Goal: Information Seeking & Learning: Learn about a topic

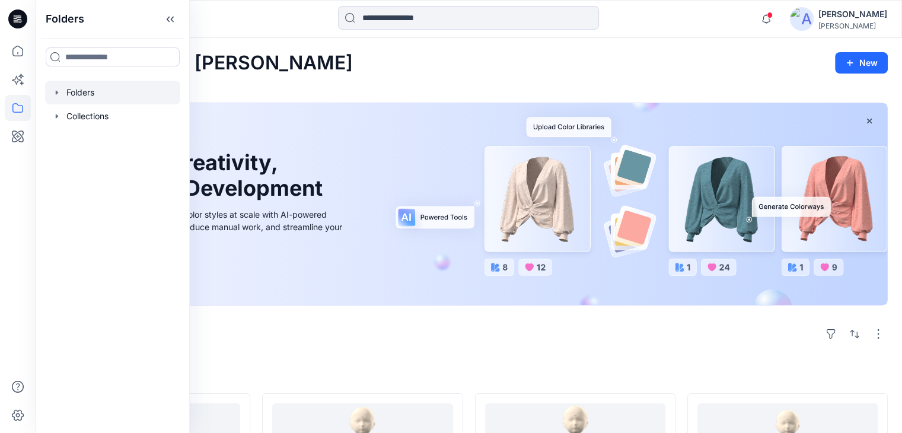
click at [84, 88] on div at bounding box center [112, 93] width 135 height 24
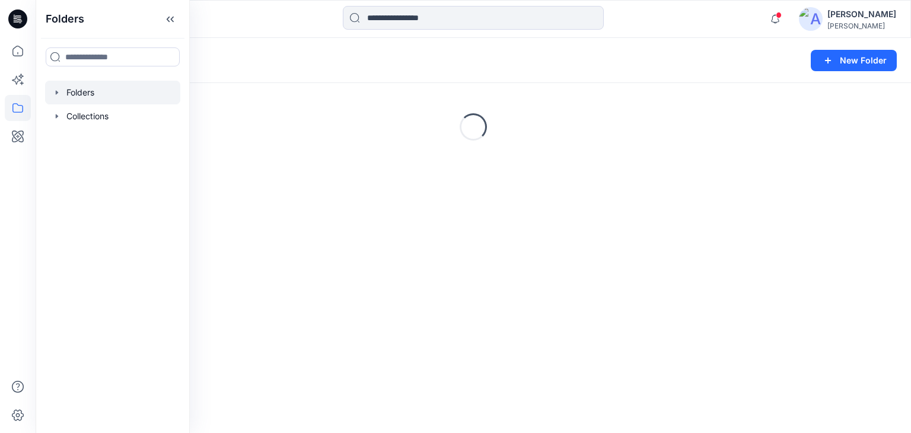
click at [346, 61] on div "Folders" at bounding box center [427, 60] width 755 height 17
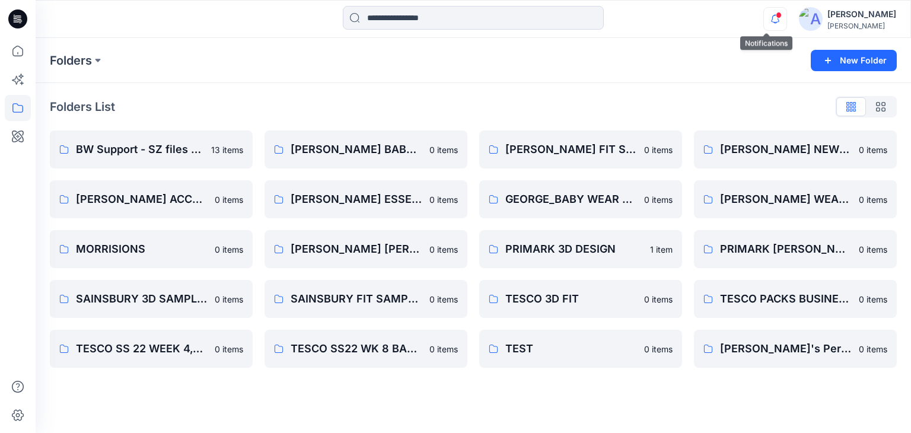
click at [764, 15] on icon "button" at bounding box center [775, 19] width 23 height 24
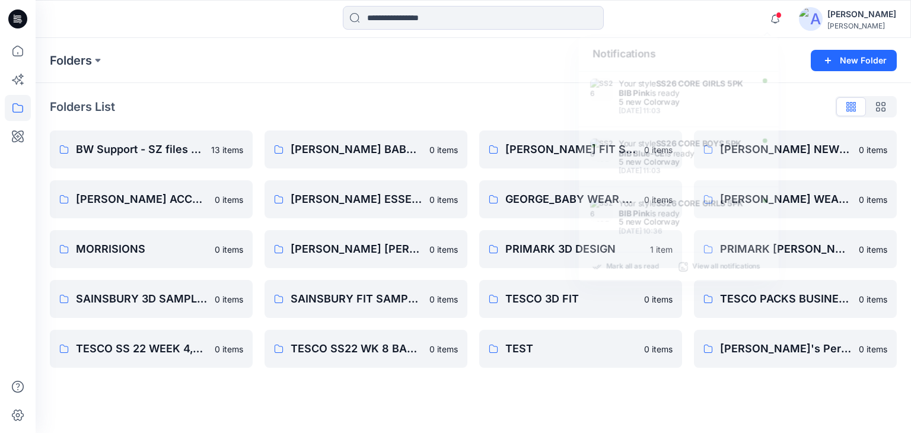
click at [711, 17] on div "Notifications Your style SS26 CORE GIRLS 5PK BIB Pink is ready 5 new Colorway […" at bounding box center [473, 19] width 875 height 26
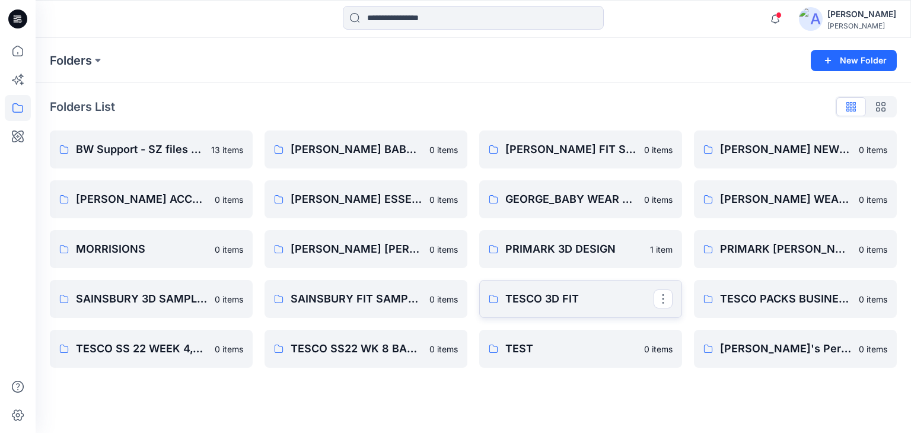
click at [552, 297] on p "TESCO 3D FIT" at bounding box center [579, 299] width 148 height 17
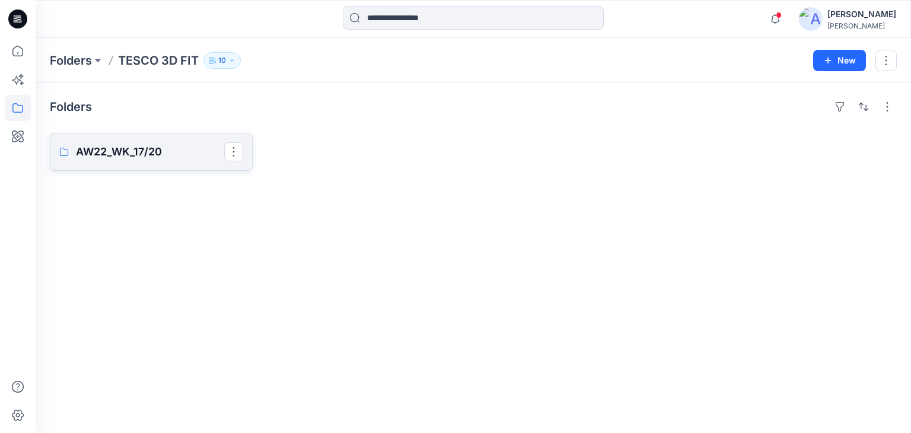
click at [126, 148] on p "AW22_WK_17/20" at bounding box center [150, 152] width 148 height 17
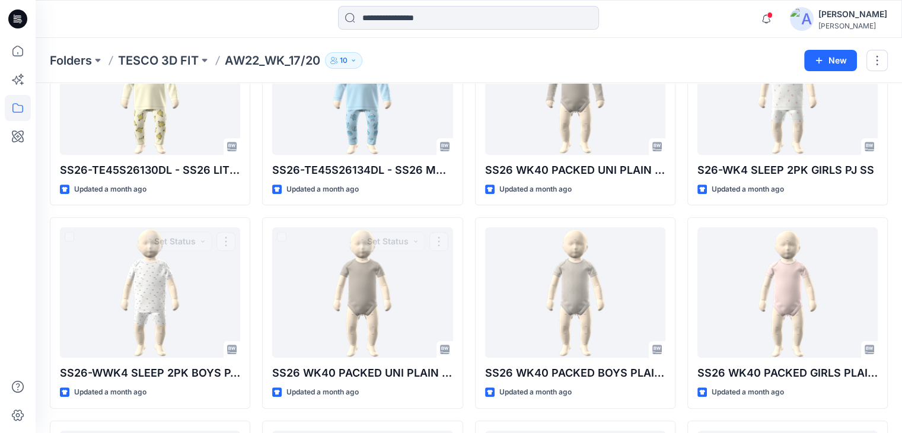
scroll to position [666, 0]
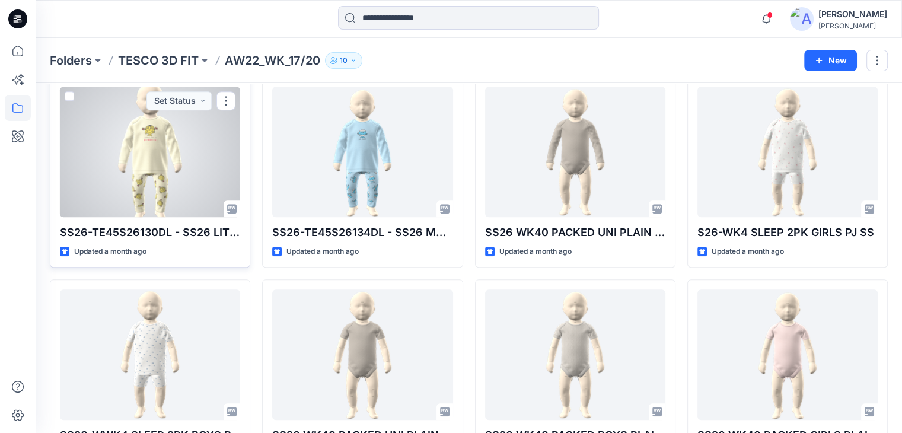
click at [160, 157] on div at bounding box center [150, 152] width 180 height 130
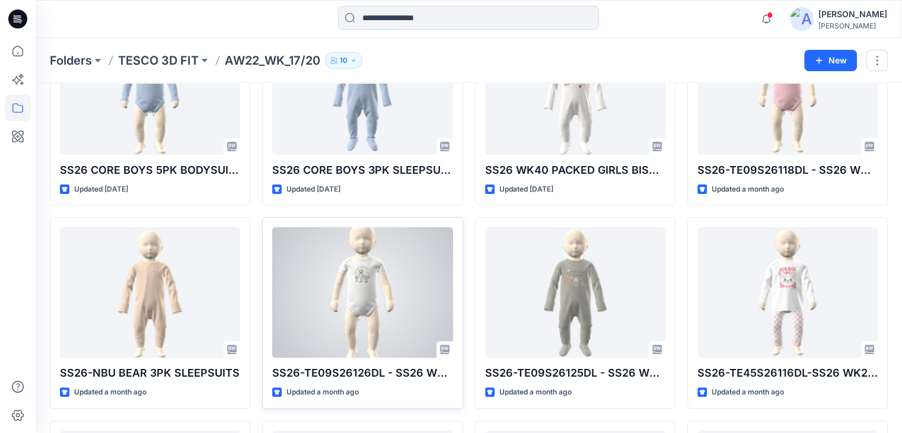
scroll to position [429, 0]
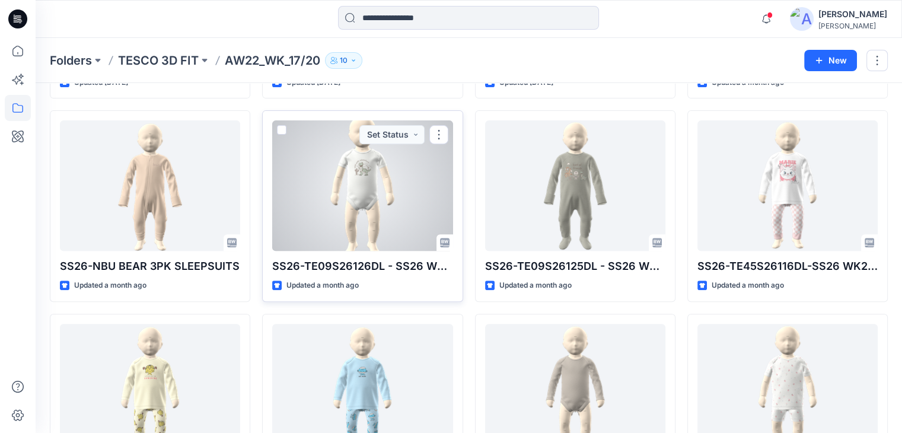
click at [386, 208] on div at bounding box center [362, 185] width 180 height 130
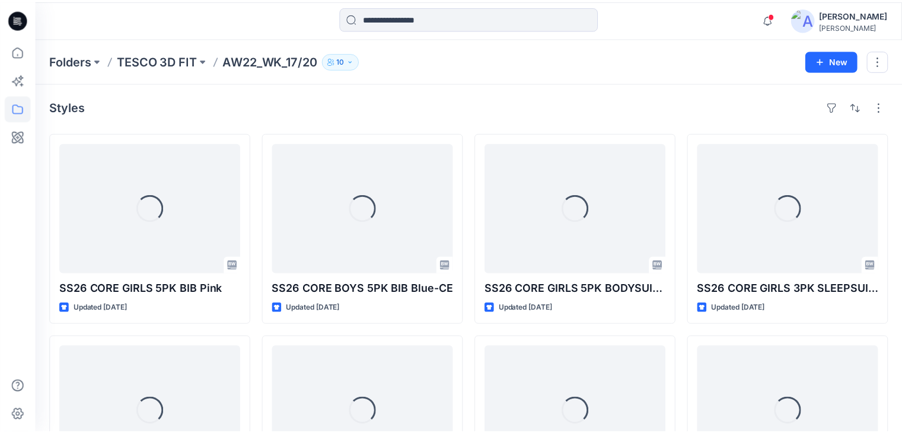
scroll to position [429, 0]
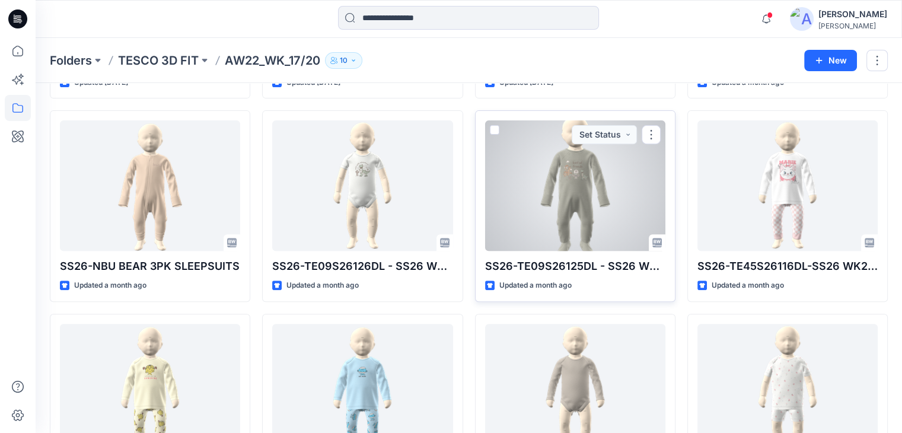
click at [534, 198] on div at bounding box center [575, 185] width 180 height 130
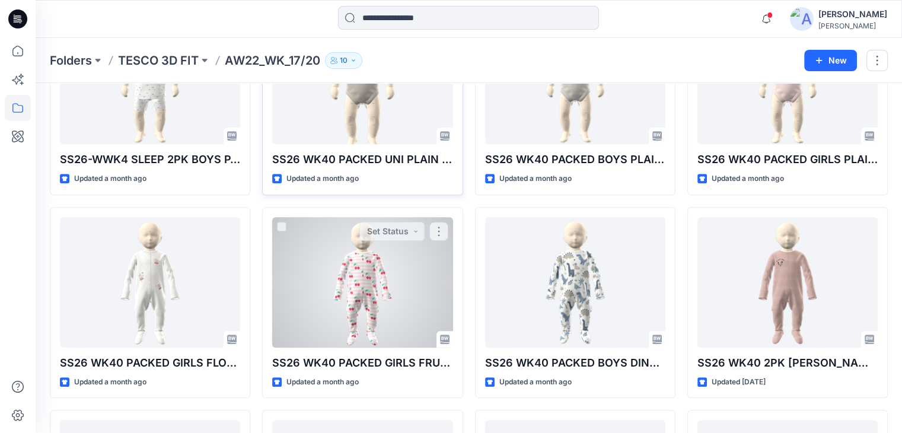
scroll to position [949, 0]
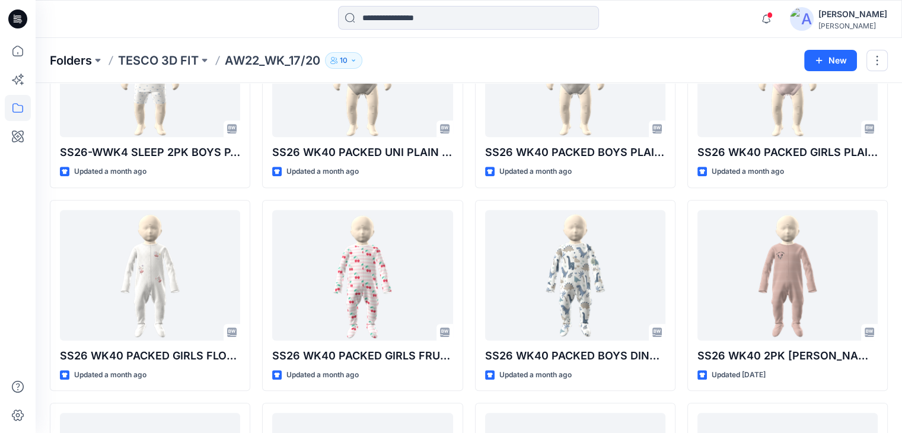
click at [71, 59] on p "Folders" at bounding box center [71, 60] width 42 height 17
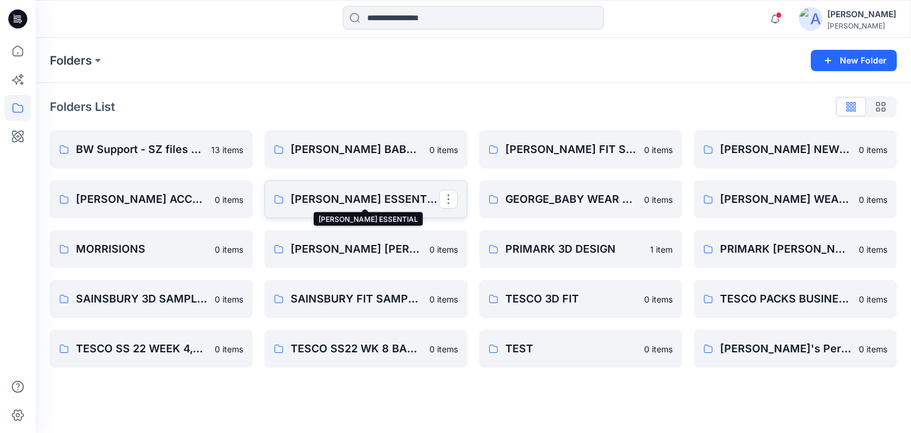
click at [386, 197] on p "[PERSON_NAME] ESSENTIAL" at bounding box center [365, 199] width 148 height 17
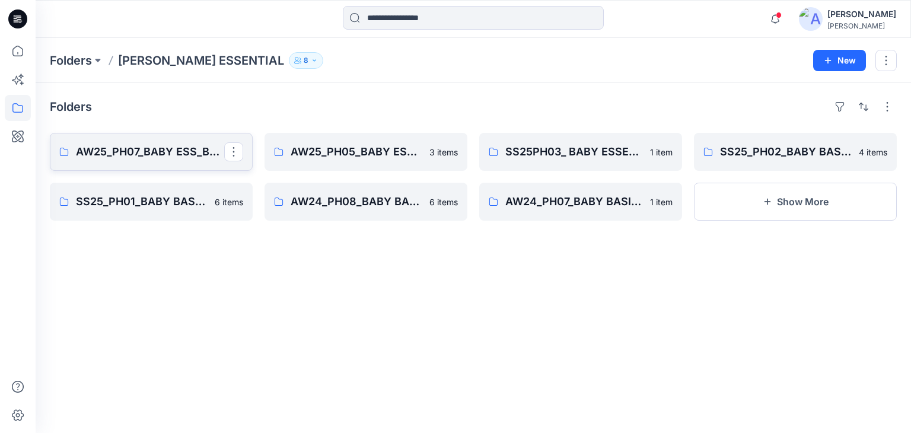
click at [202, 152] on p "AW25_PH07_BABY ESS_BASIC BS" at bounding box center [150, 152] width 148 height 17
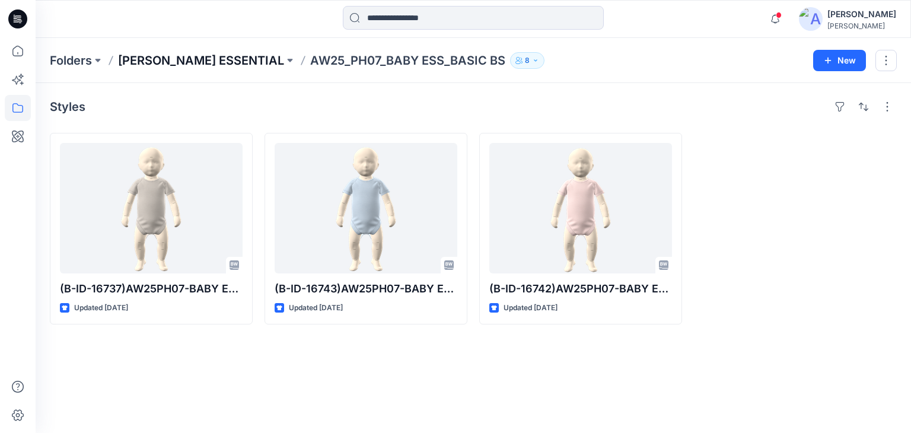
click at [263, 60] on p "[PERSON_NAME] ESSENTIAL" at bounding box center [201, 60] width 166 height 17
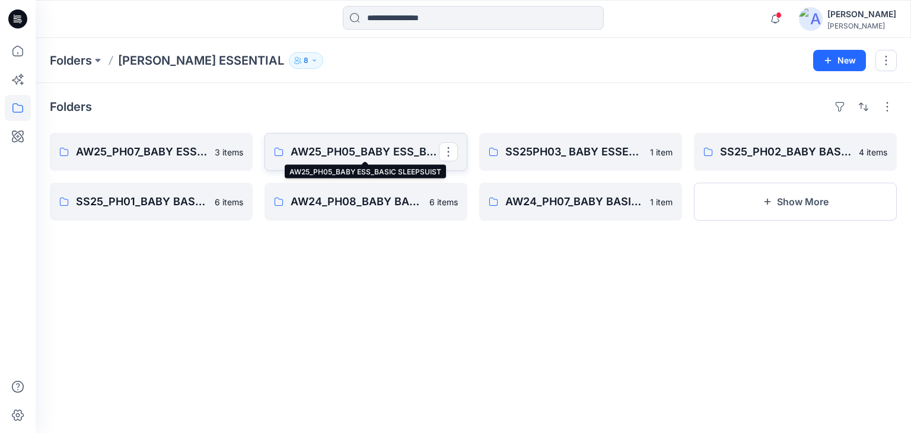
click at [367, 154] on p "AW25_PH05_BABY ESS_BASIC SLEEPSUIST" at bounding box center [365, 152] width 148 height 17
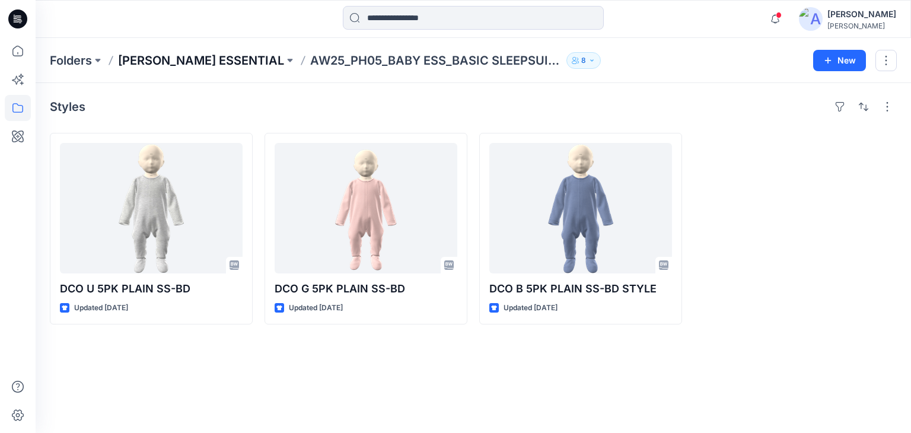
click at [247, 61] on p "[PERSON_NAME] ESSENTIAL" at bounding box center [201, 60] width 166 height 17
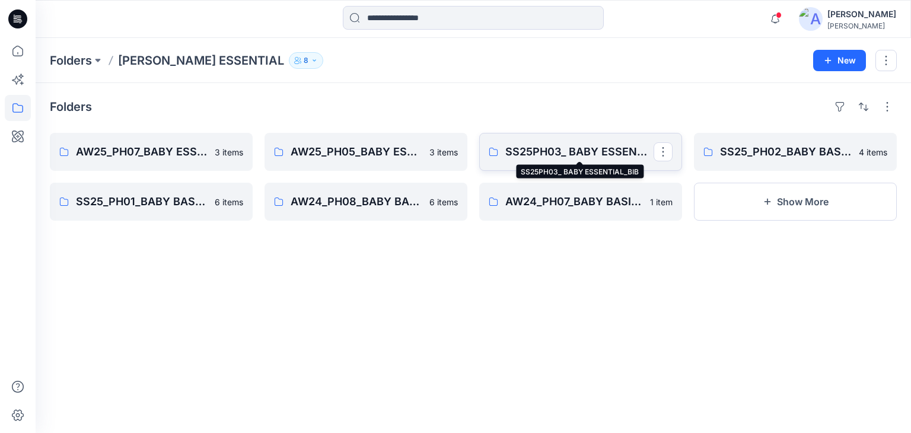
click at [523, 152] on p "SS25PH03_ BABY ESSENTIAL_BIB" at bounding box center [579, 152] width 148 height 17
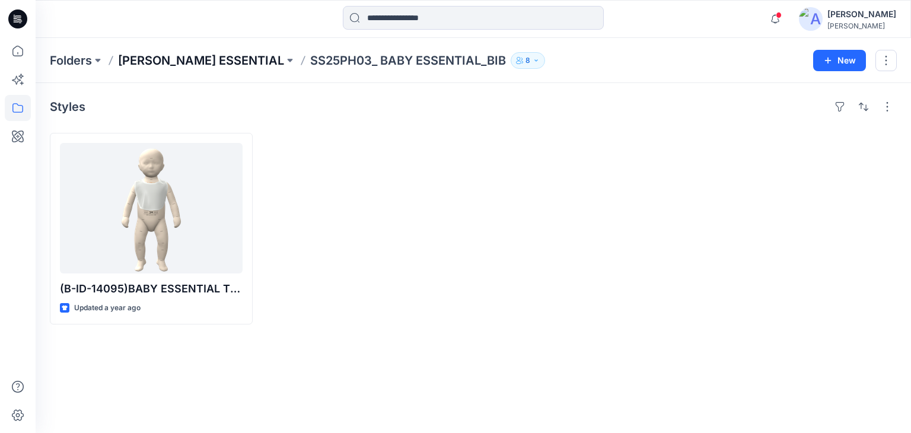
click at [246, 60] on p "[PERSON_NAME] ESSENTIAL" at bounding box center [201, 60] width 166 height 17
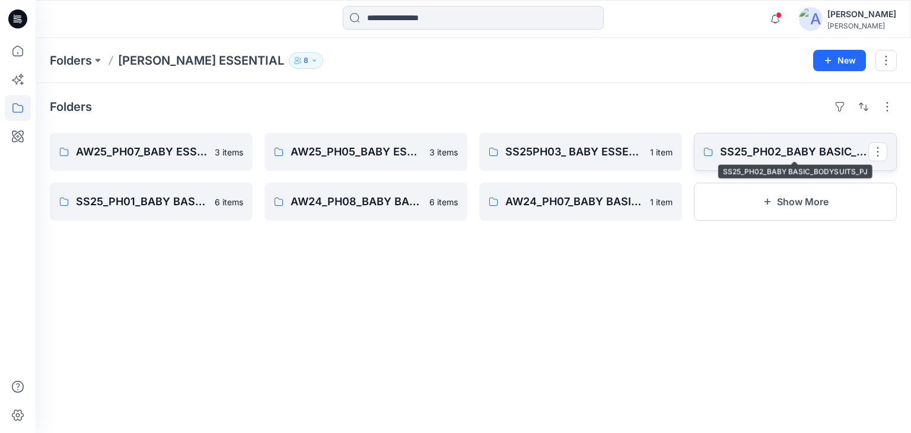
click at [774, 151] on p "SS25_PH02_BABY BASIC_BODYSUITS_PJ" at bounding box center [794, 152] width 148 height 17
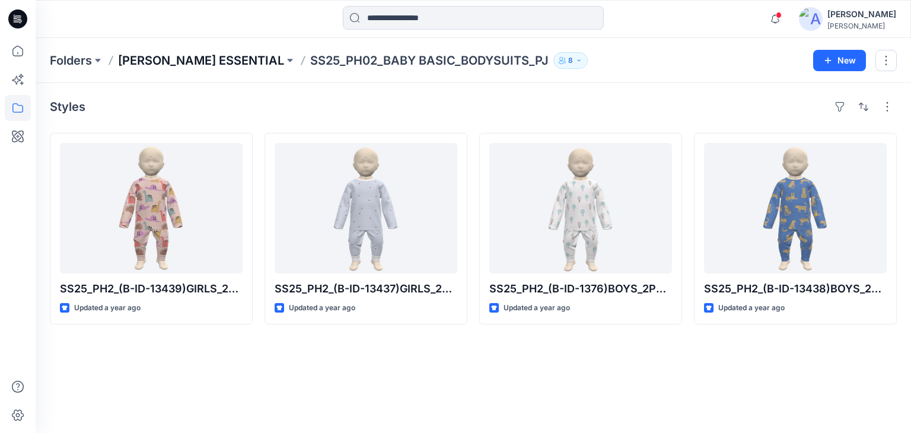
click at [244, 61] on p "[PERSON_NAME] ESSENTIAL" at bounding box center [201, 60] width 166 height 17
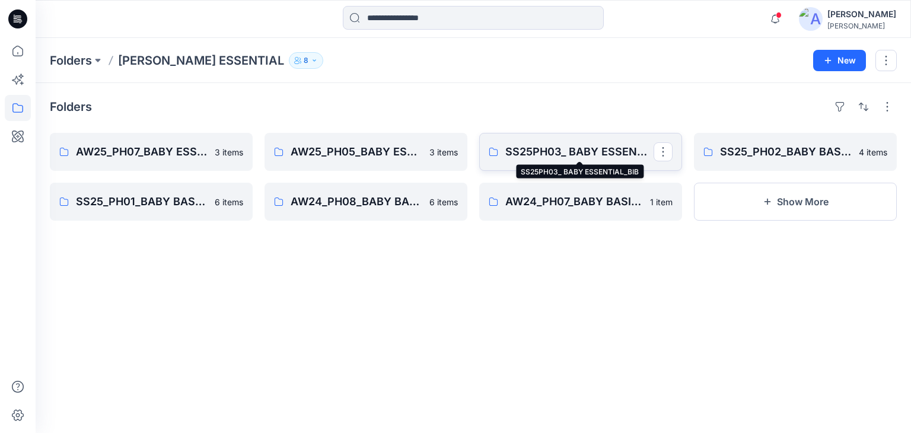
click at [550, 151] on p "SS25PH03_ BABY ESSENTIAL_BIB" at bounding box center [579, 152] width 148 height 17
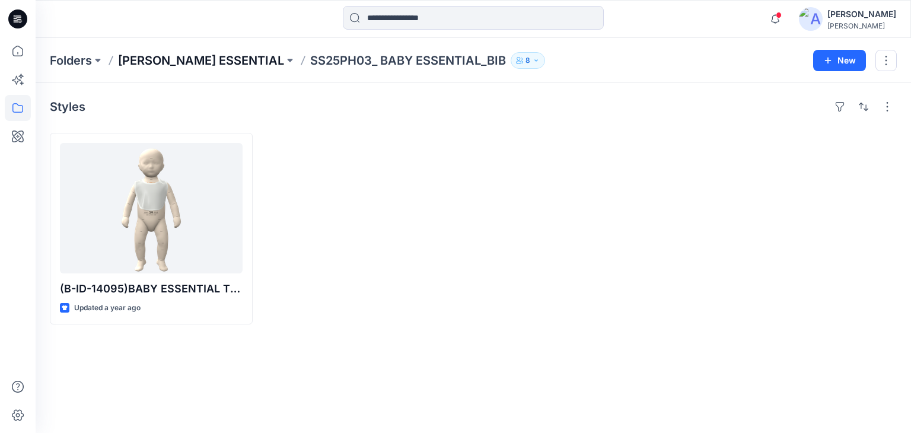
click at [145, 62] on p "[PERSON_NAME] ESSENTIAL" at bounding box center [201, 60] width 166 height 17
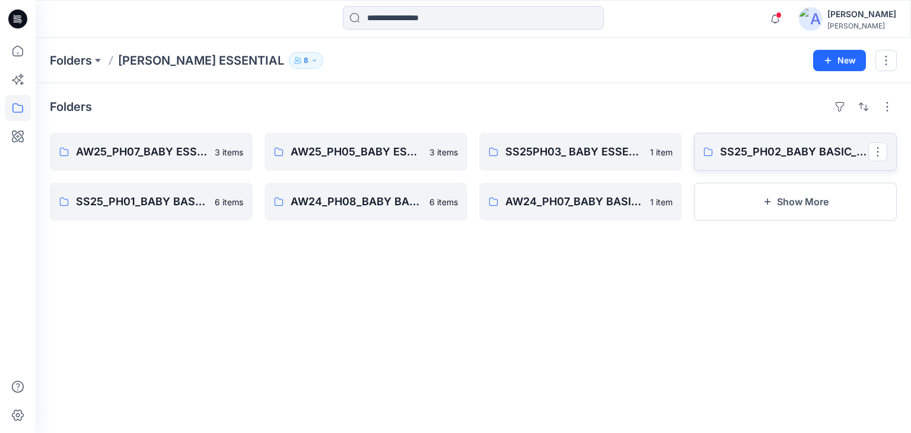
click at [721, 152] on p "SS25_PH02_BABY BASIC_BODYSUITS_PJ" at bounding box center [794, 152] width 148 height 17
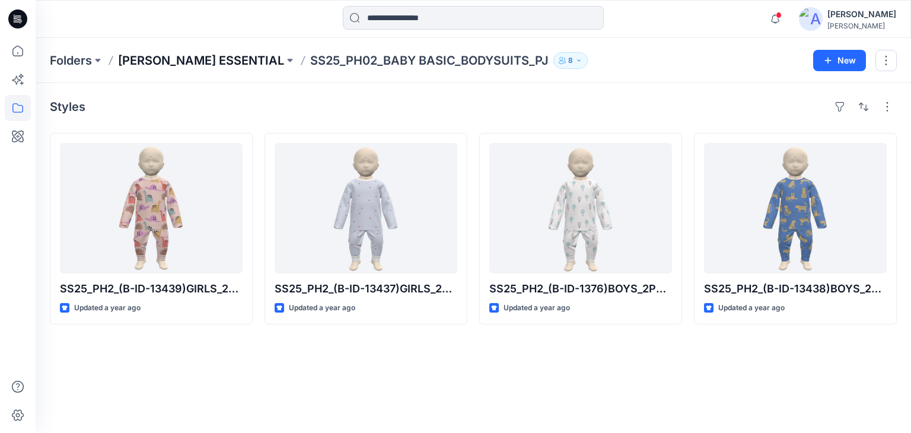
click at [243, 62] on p "[PERSON_NAME] ESSENTIAL" at bounding box center [201, 60] width 166 height 17
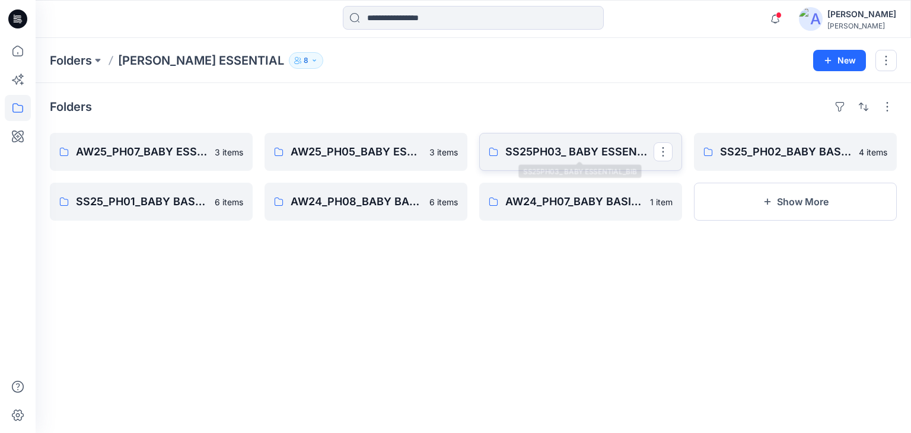
click at [621, 158] on p "SS25PH03_ BABY ESSENTIAL_BIB" at bounding box center [579, 152] width 148 height 17
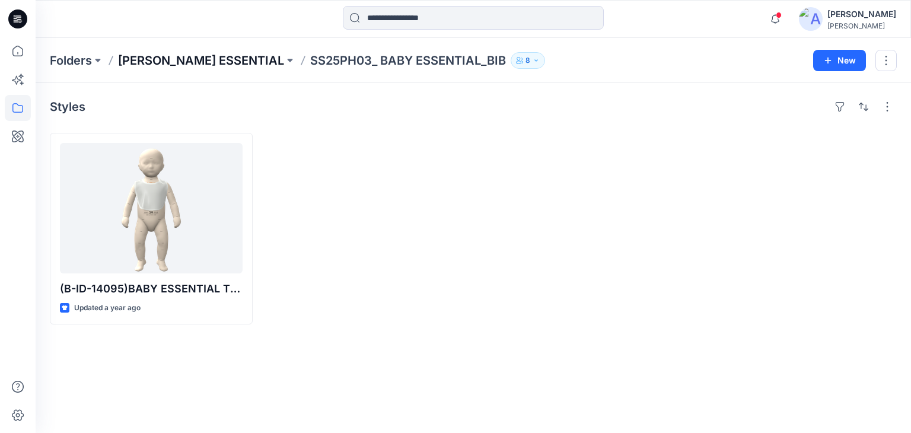
click at [204, 60] on p "[PERSON_NAME] ESSENTIAL" at bounding box center [201, 60] width 166 height 17
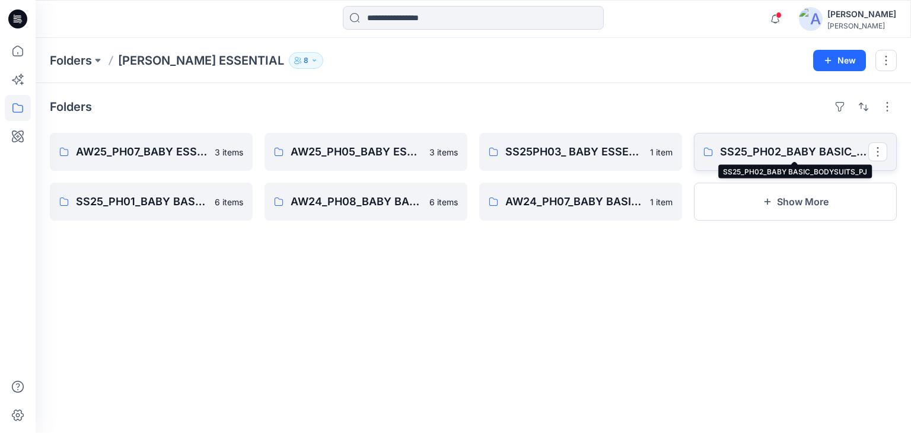
click at [743, 149] on p "SS25_PH02_BABY BASIC_BODYSUITS_PJ" at bounding box center [794, 152] width 148 height 17
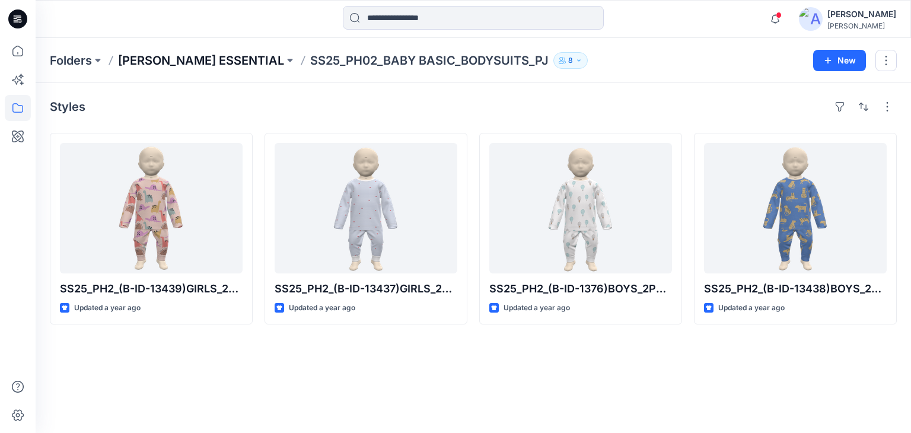
click at [237, 64] on p "[PERSON_NAME] ESSENTIAL" at bounding box center [201, 60] width 166 height 17
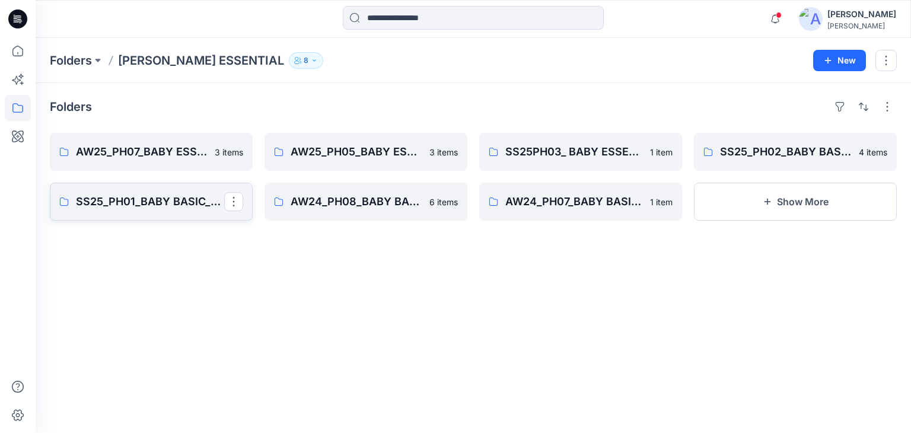
click at [164, 205] on p "SS25_PH01_BABY BASIC_PJ_BODYSUITS_SLEEPSUITS" at bounding box center [150, 201] width 148 height 17
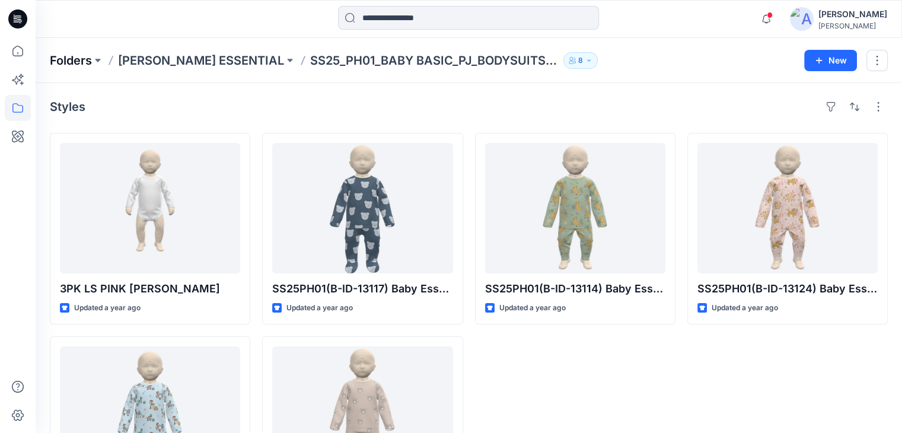
click at [88, 56] on p "Folders" at bounding box center [71, 60] width 42 height 17
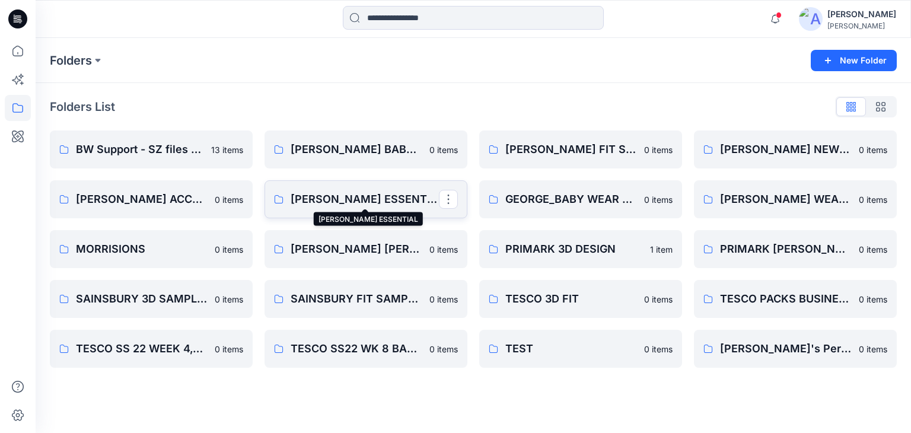
click at [405, 198] on p "[PERSON_NAME] ESSENTIAL" at bounding box center [365, 199] width 148 height 17
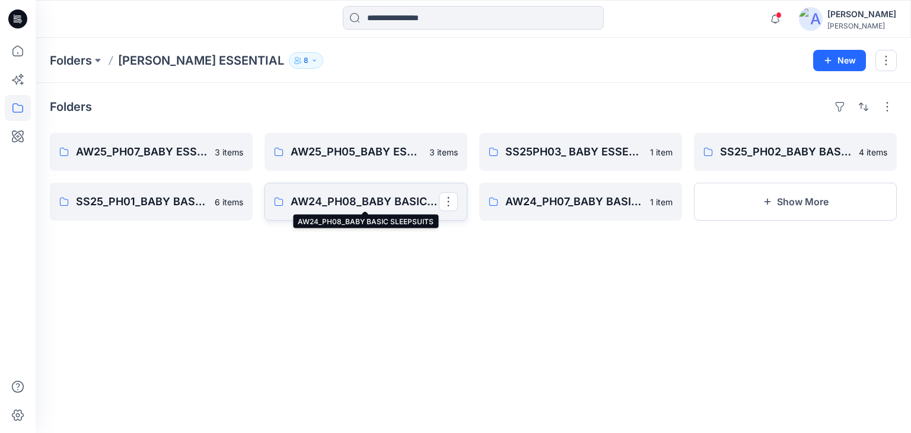
click at [348, 198] on p "AW24_PH08_BABY BASIC SLEEPSUITS" at bounding box center [365, 201] width 148 height 17
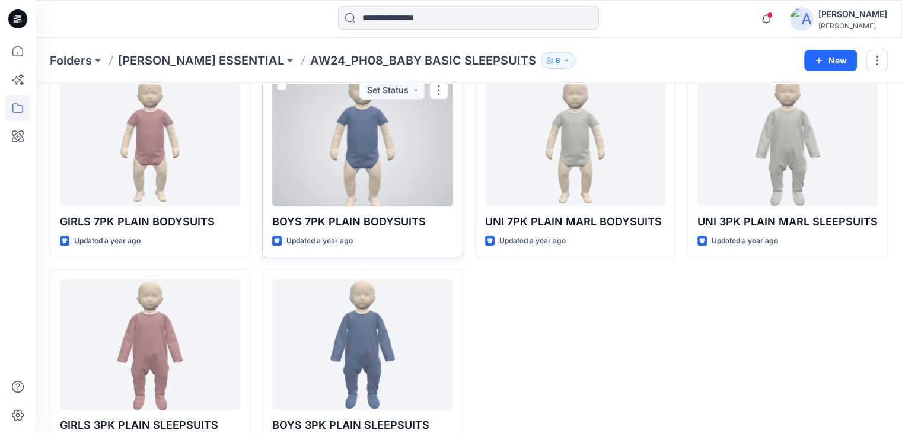
scroll to position [108, 0]
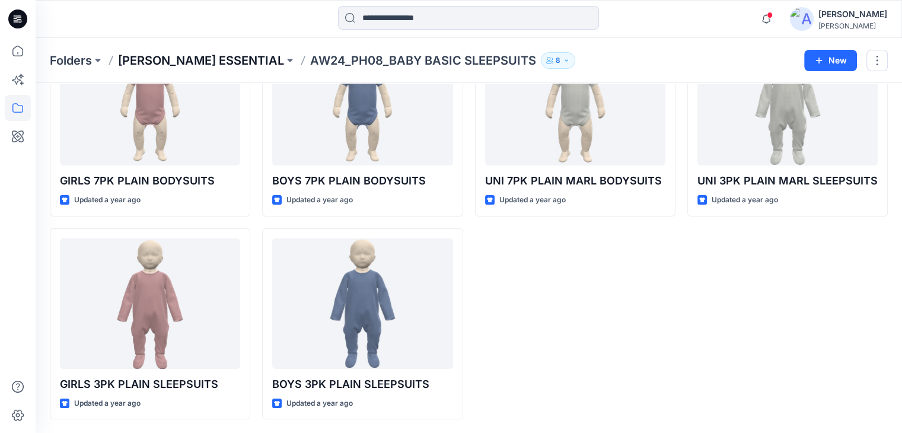
click at [220, 61] on p "[PERSON_NAME] ESSENTIAL" at bounding box center [201, 60] width 166 height 17
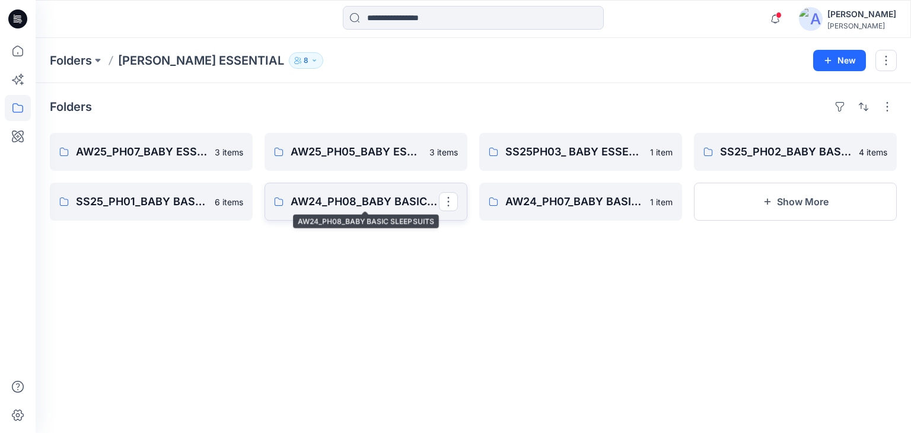
click at [329, 200] on p "AW24_PH08_BABY BASIC SLEEPSUITS" at bounding box center [365, 201] width 148 height 17
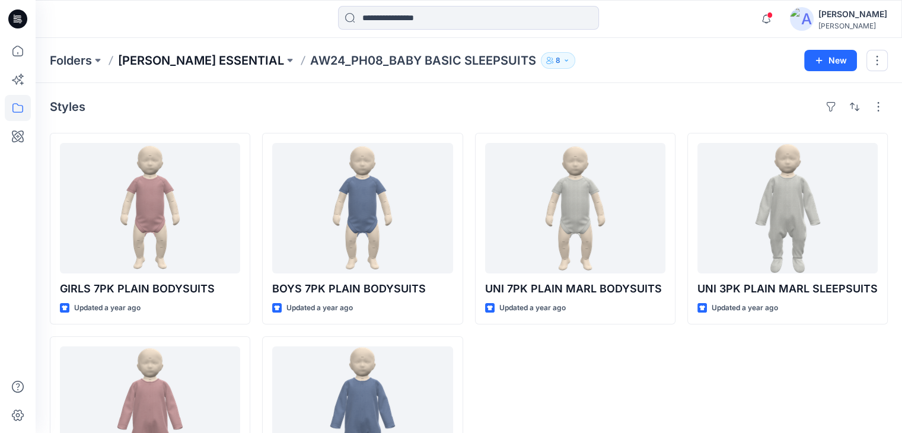
click at [151, 63] on p "[PERSON_NAME] ESSENTIAL" at bounding box center [201, 60] width 166 height 17
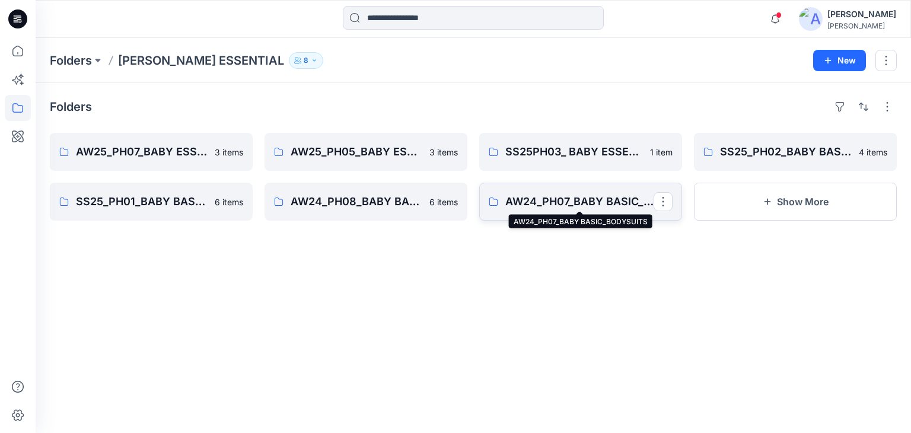
click at [540, 208] on p "AW24_PH07_BABY BASIC_BODYSUITS" at bounding box center [579, 201] width 148 height 17
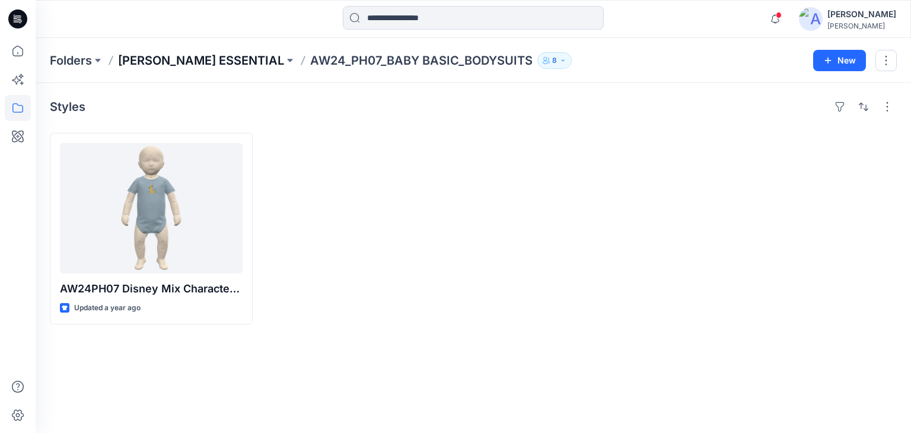
click at [221, 63] on p "[PERSON_NAME] ESSENTIAL" at bounding box center [201, 60] width 166 height 17
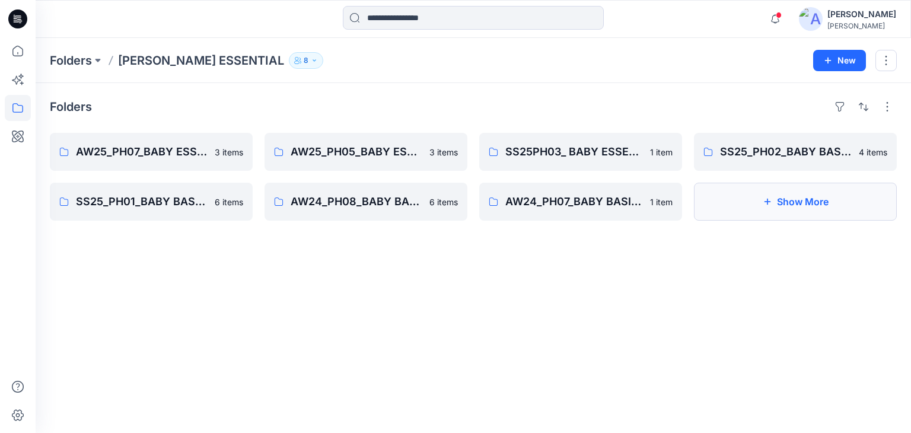
click at [755, 212] on button "Show More" at bounding box center [795, 202] width 203 height 38
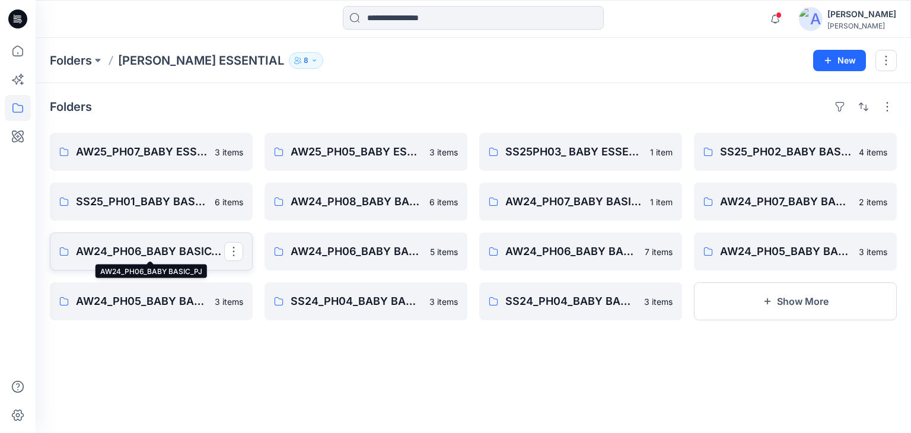
click at [183, 249] on p "AW24_PH06_BABY BASIC_PJ" at bounding box center [150, 251] width 148 height 17
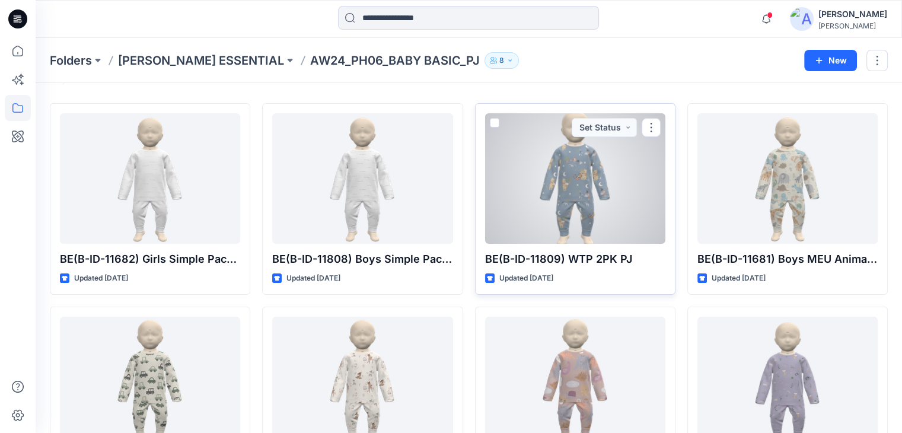
scroll to position [108, 0]
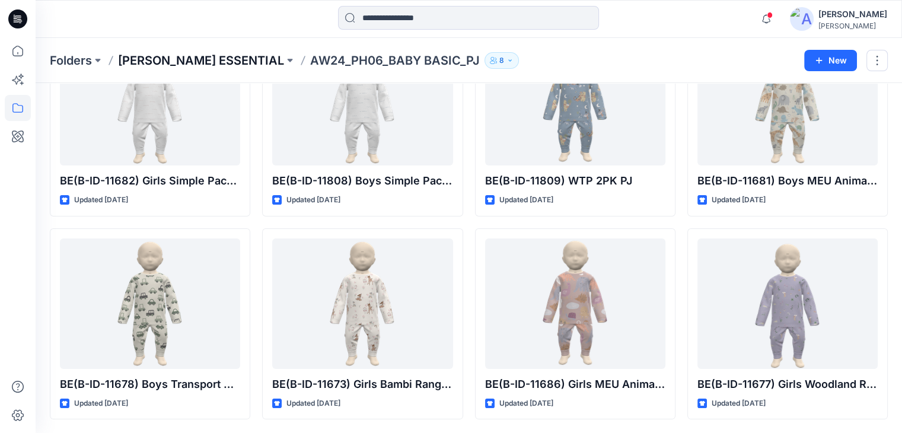
click at [142, 61] on p "[PERSON_NAME] ESSENTIAL" at bounding box center [201, 60] width 166 height 17
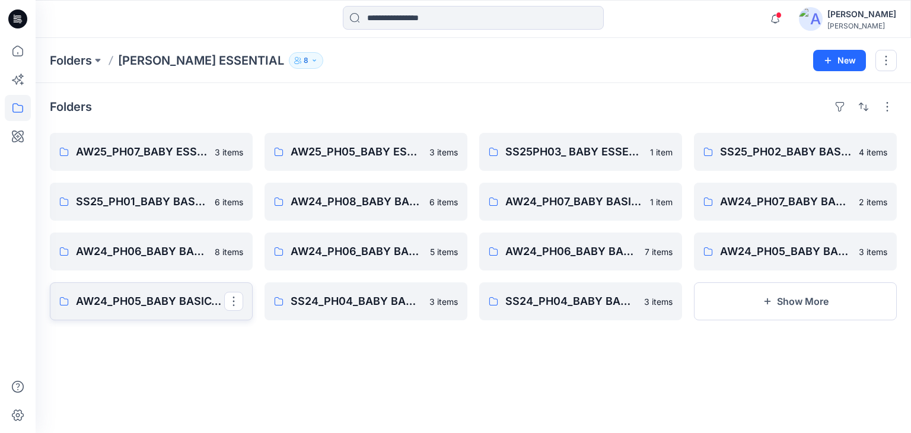
click at [188, 294] on p "AW24_PH05_BABY BASIC_SLEEPSUITS" at bounding box center [150, 301] width 148 height 17
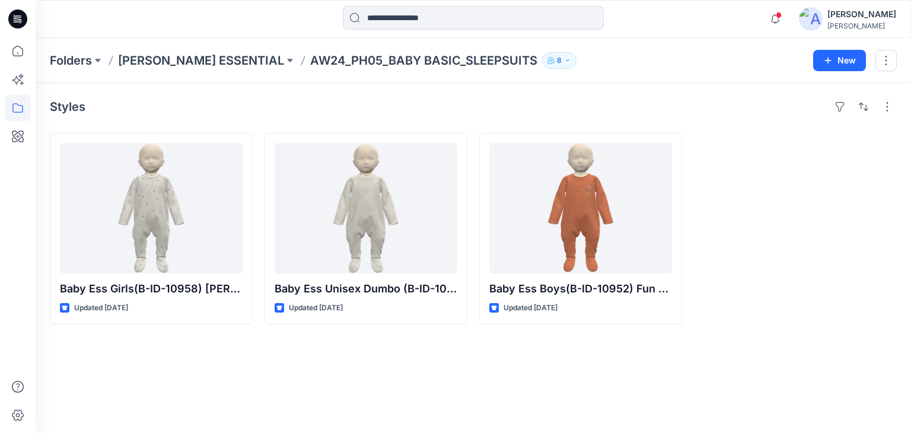
click at [325, 59] on p "AW24_PH05_BABY BASIC_SLEEPSUITS" at bounding box center [423, 60] width 227 height 17
click at [268, 58] on p "[PERSON_NAME] ESSENTIAL" at bounding box center [201, 60] width 166 height 17
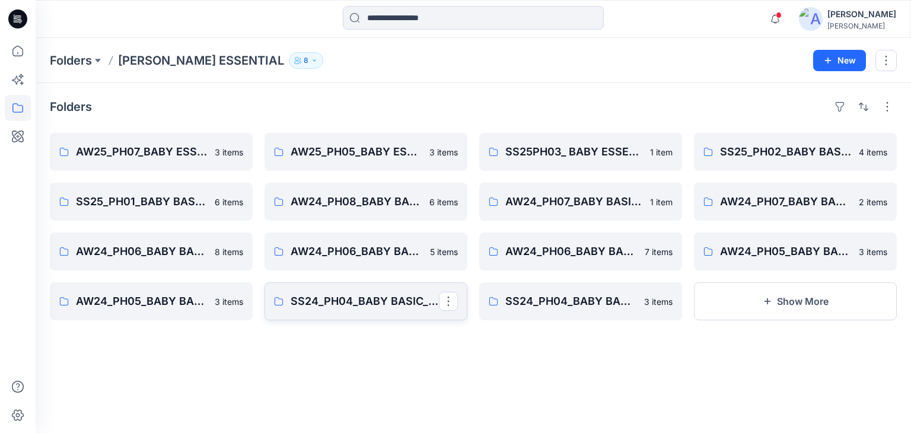
click at [339, 291] on link "SS24_PH04_BABY BASIC_BODY SUITS" at bounding box center [366, 301] width 203 height 38
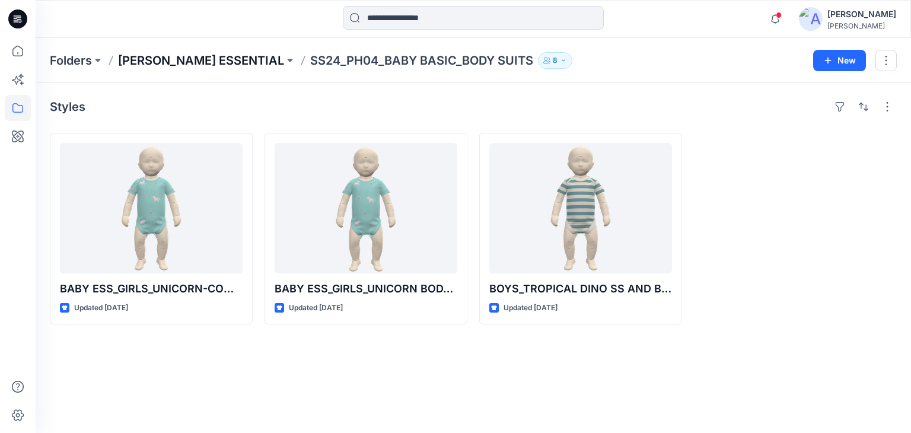
click at [247, 59] on p "[PERSON_NAME] ESSENTIAL" at bounding box center [201, 60] width 166 height 17
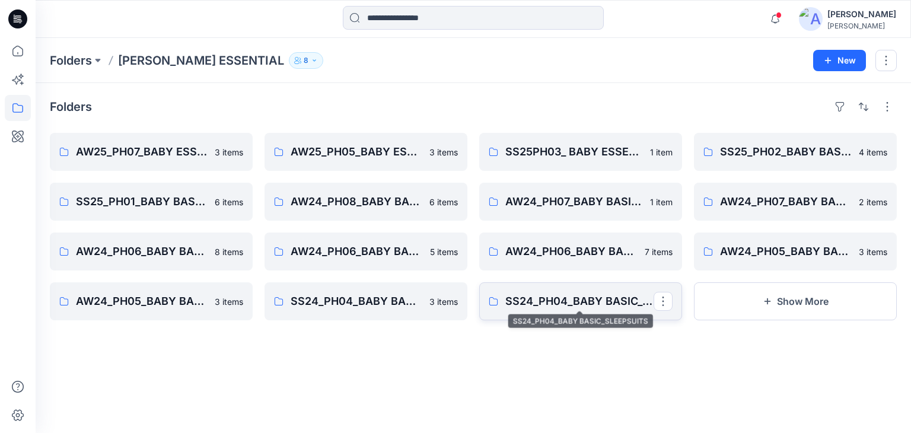
click at [523, 301] on p "SS24_PH04_BABY BASIC_SLEEPSUITS" at bounding box center [579, 301] width 148 height 17
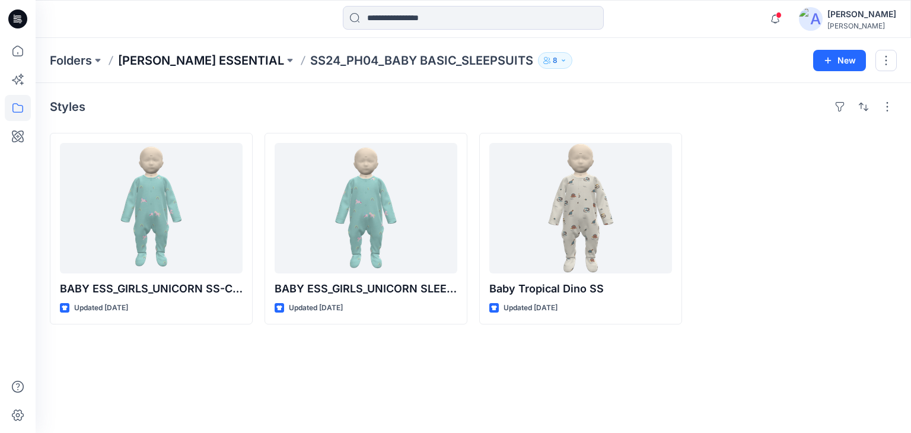
click at [232, 52] on p "[PERSON_NAME] ESSENTIAL" at bounding box center [201, 60] width 166 height 17
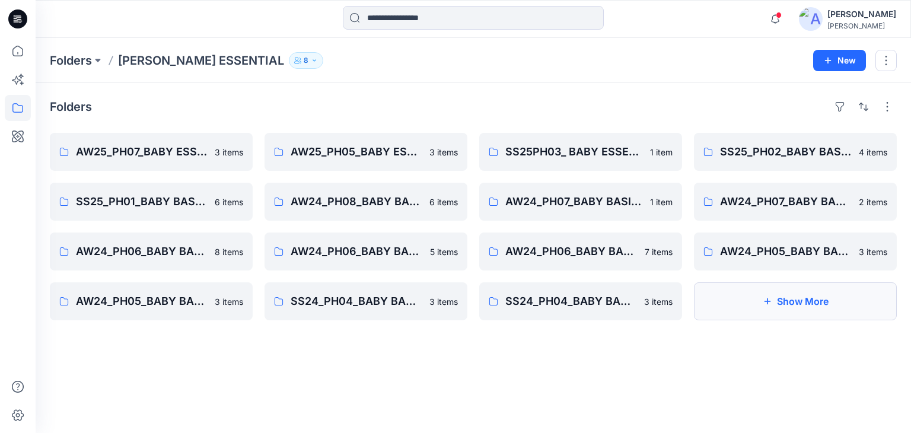
click at [778, 304] on button "Show More" at bounding box center [795, 301] width 203 height 38
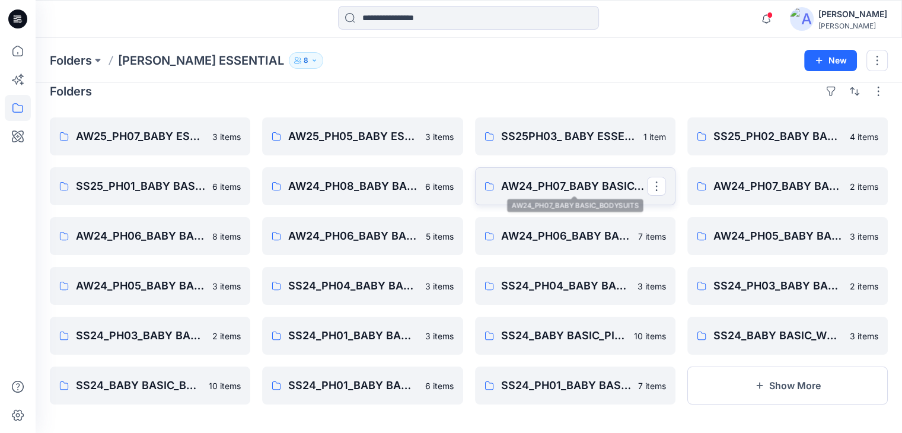
scroll to position [20, 0]
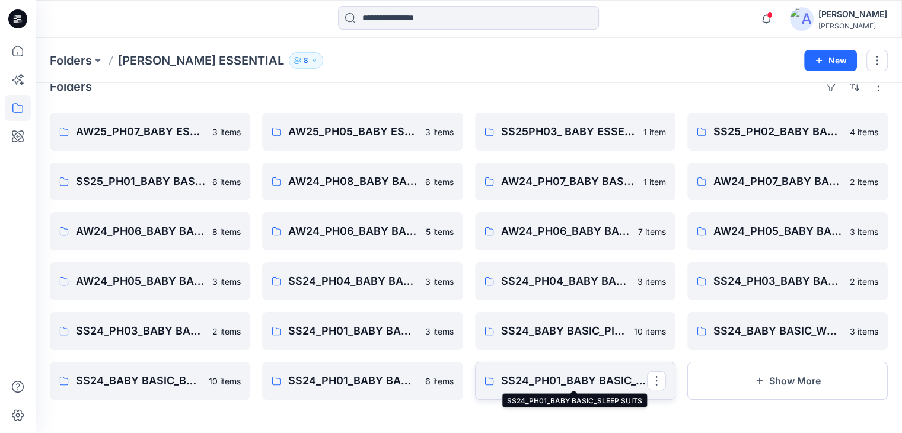
click at [555, 378] on p "SS24_PH01_BABY BASIC_SLEEP SUITS" at bounding box center [574, 381] width 146 height 17
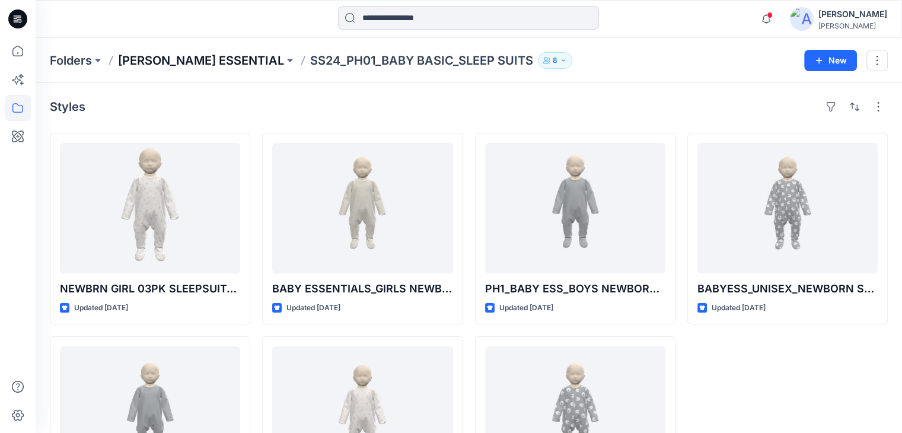
click at [246, 58] on p "[PERSON_NAME] ESSENTIAL" at bounding box center [201, 60] width 166 height 17
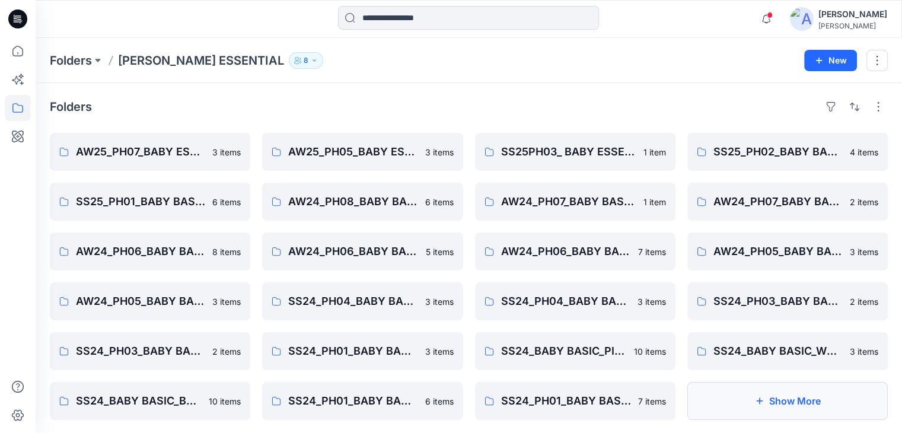
click at [717, 399] on button "Show More" at bounding box center [787, 401] width 200 height 38
click at [178, 145] on p "AW25_PH07_BABY ESS_BASIC BS" at bounding box center [149, 152] width 146 height 17
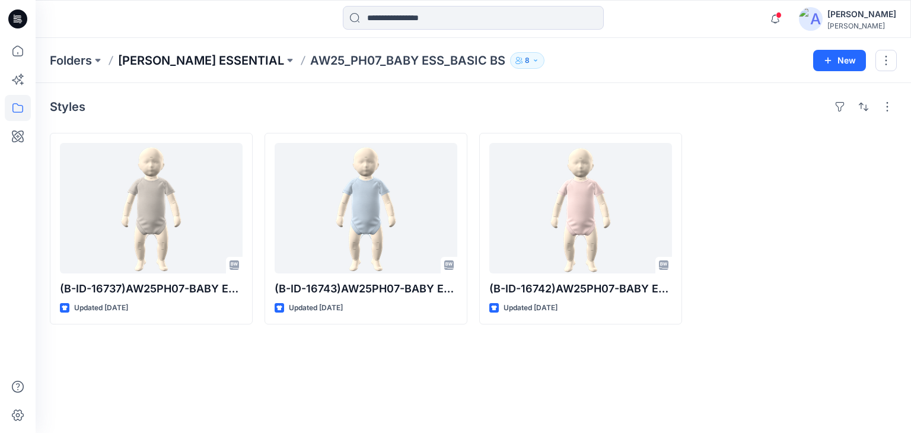
click at [238, 60] on p "[PERSON_NAME] ESSENTIAL" at bounding box center [201, 60] width 166 height 17
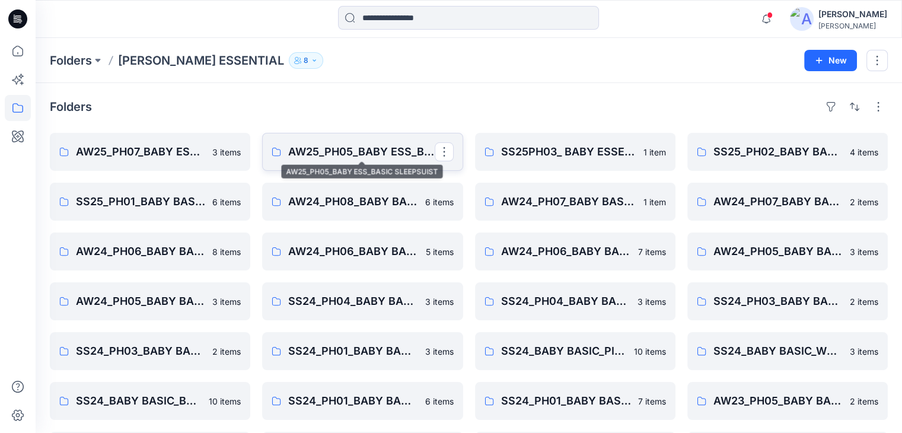
click at [326, 151] on p "AW25_PH05_BABY ESS_BASIC SLEEPSUIST" at bounding box center [361, 152] width 146 height 17
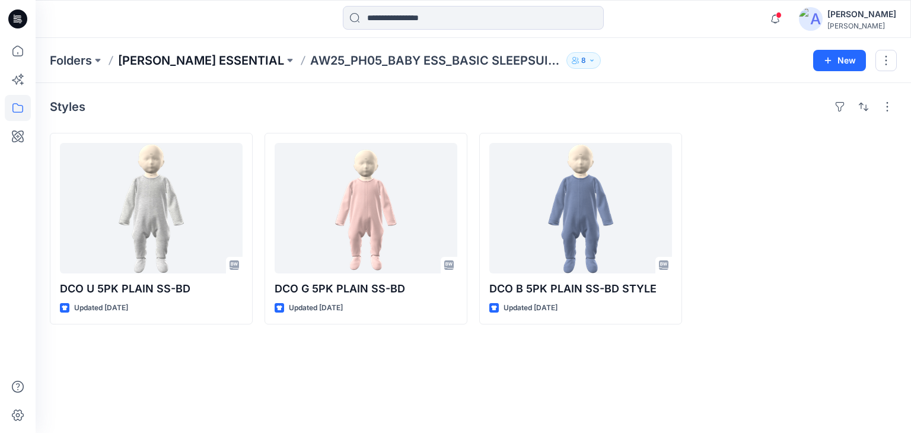
click at [238, 61] on p "[PERSON_NAME] ESSENTIAL" at bounding box center [201, 60] width 166 height 17
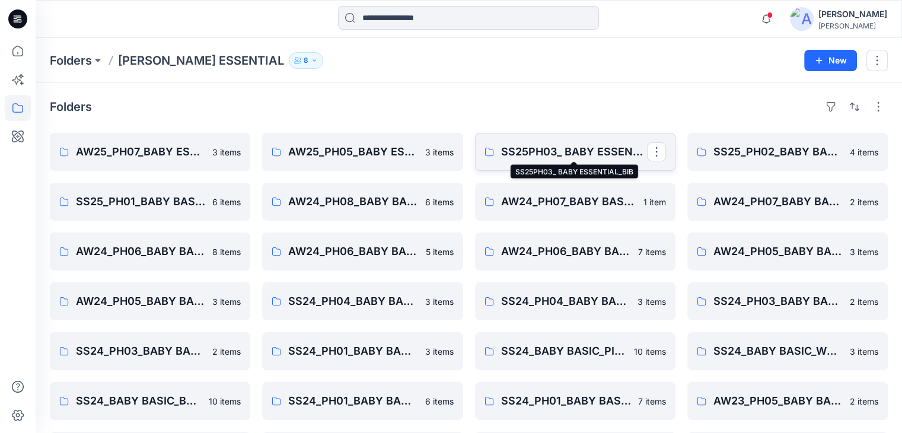
click at [518, 152] on p "SS25PH03_ BABY ESSENTIAL_BIB" at bounding box center [574, 152] width 146 height 17
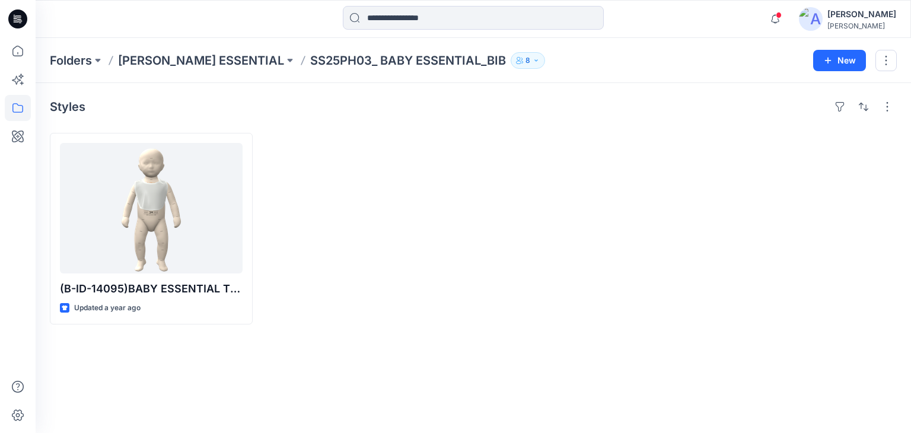
click at [231, 60] on p "[PERSON_NAME] ESSENTIAL" at bounding box center [201, 60] width 166 height 17
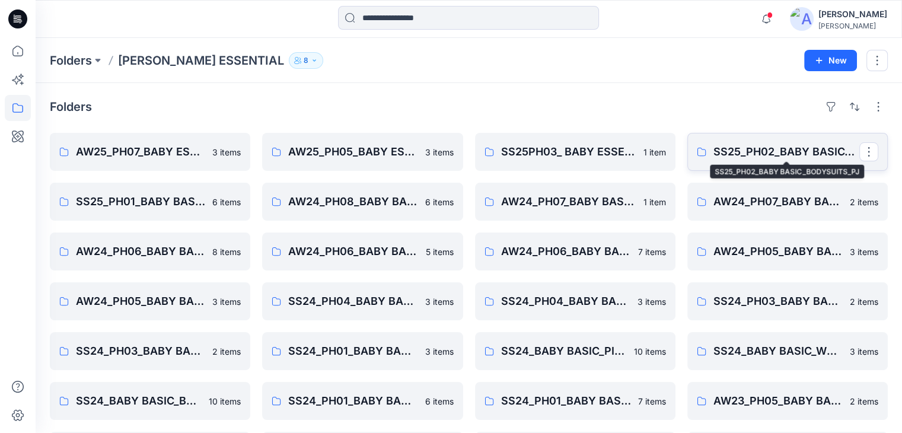
click at [718, 152] on p "SS25_PH02_BABY BASIC_BODYSUITS_PJ" at bounding box center [787, 152] width 146 height 17
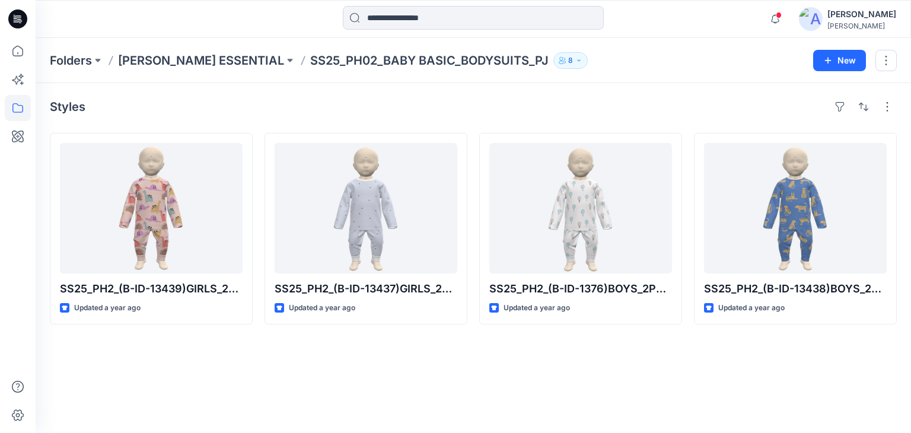
click at [252, 61] on p "[PERSON_NAME] ESSENTIAL" at bounding box center [201, 60] width 166 height 17
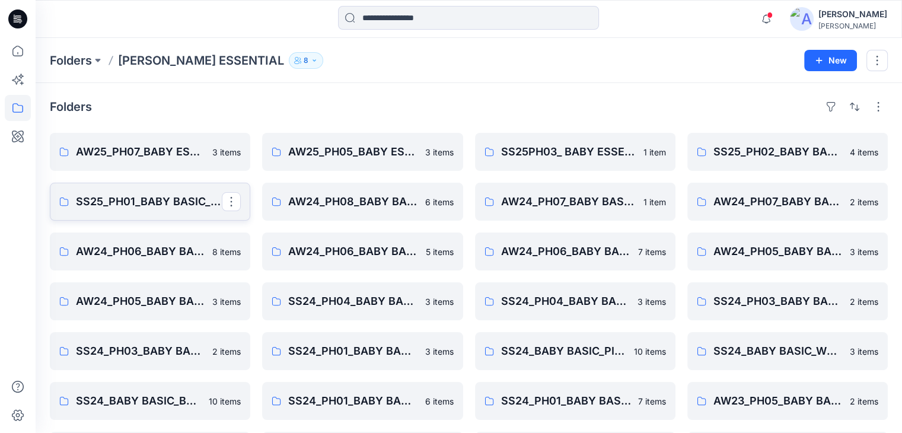
click at [168, 198] on p "SS25_PH01_BABY BASIC_PJ_BODYSUITS_SLEEPSUITS" at bounding box center [149, 201] width 146 height 17
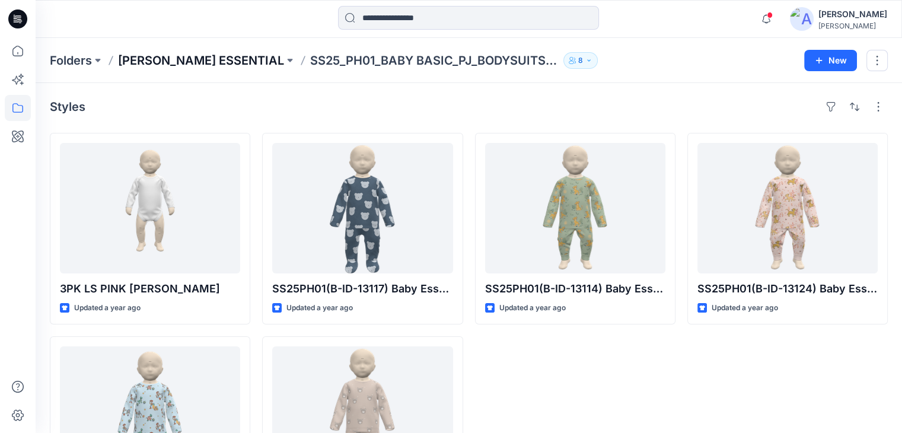
click at [157, 62] on p "[PERSON_NAME] ESSENTIAL" at bounding box center [201, 60] width 166 height 17
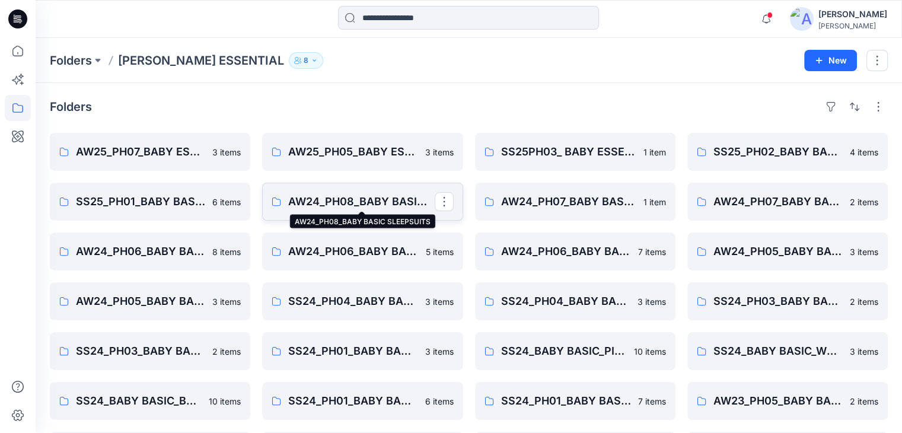
click at [320, 206] on p "AW24_PH08_BABY BASIC SLEEPSUITS" at bounding box center [361, 201] width 146 height 17
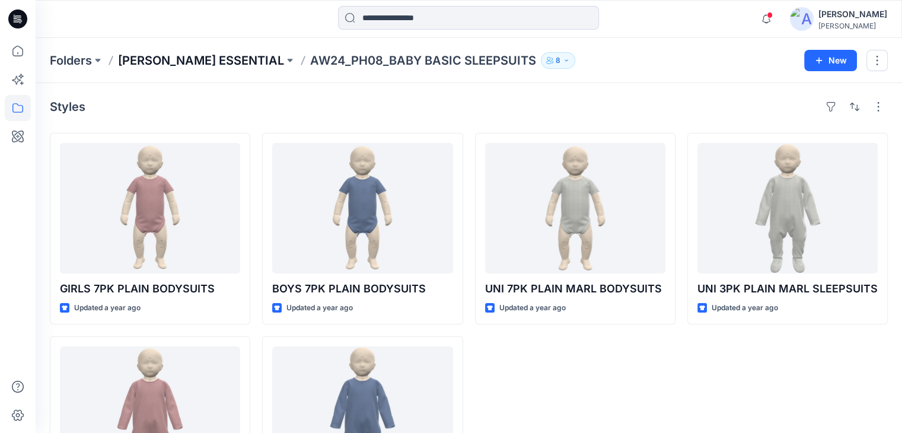
click at [254, 60] on p "[PERSON_NAME] ESSENTIAL" at bounding box center [201, 60] width 166 height 17
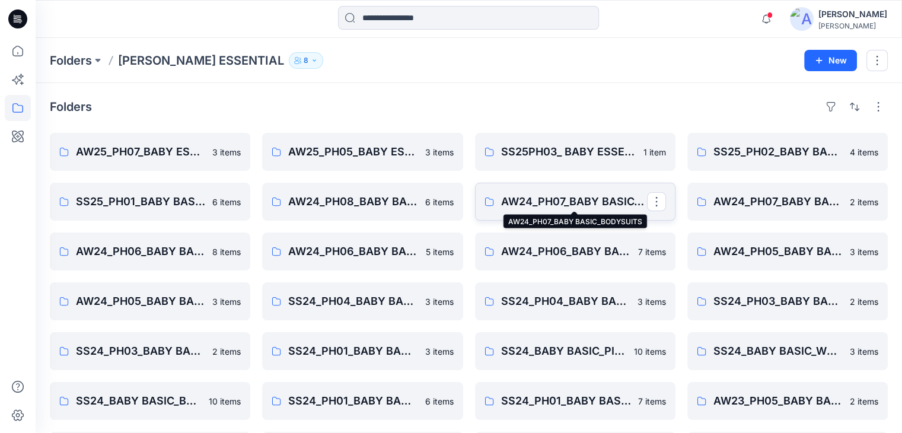
click at [556, 202] on p "AW24_PH07_BABY BASIC_BODYSUITS" at bounding box center [574, 201] width 146 height 17
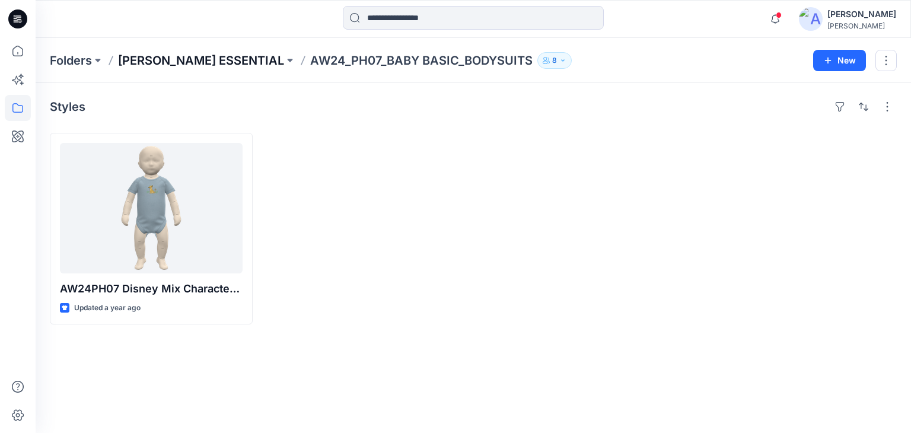
click at [255, 60] on p "[PERSON_NAME] ESSENTIAL" at bounding box center [201, 60] width 166 height 17
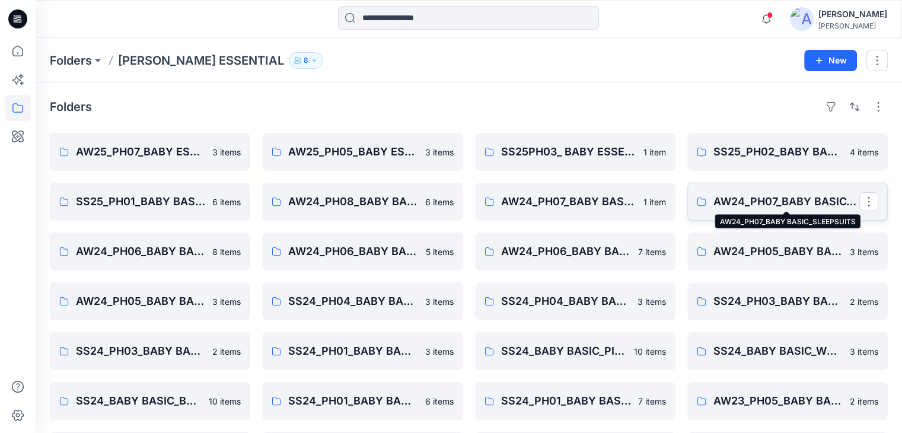
click at [748, 203] on p "AW24_PH07_BABY BASIC_SLEEPSUITS" at bounding box center [787, 201] width 146 height 17
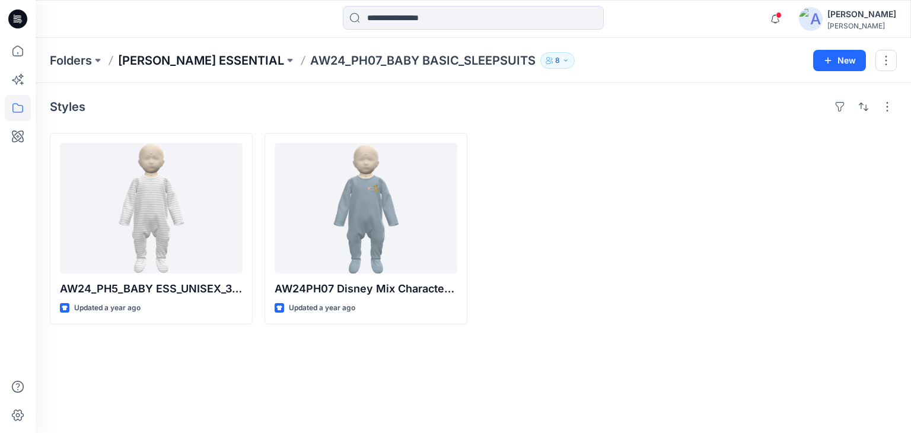
click at [243, 59] on p "[PERSON_NAME] ESSENTIAL" at bounding box center [201, 60] width 166 height 17
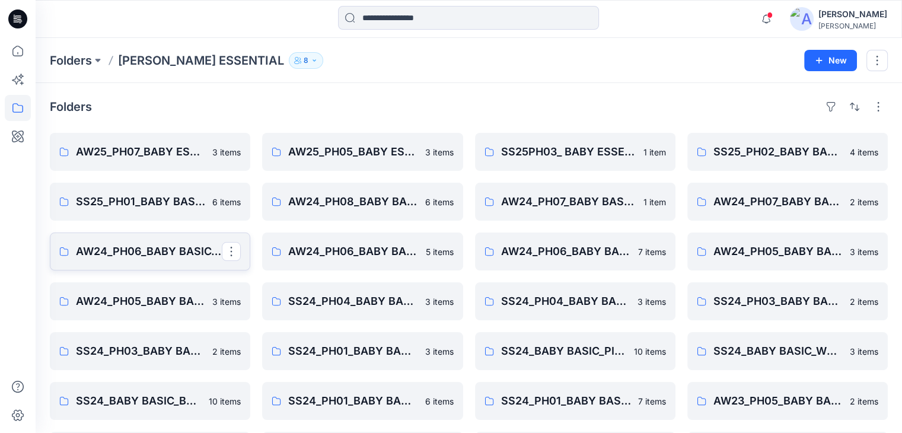
click at [177, 247] on p "AW24_PH06_BABY BASIC_PJ" at bounding box center [149, 251] width 146 height 17
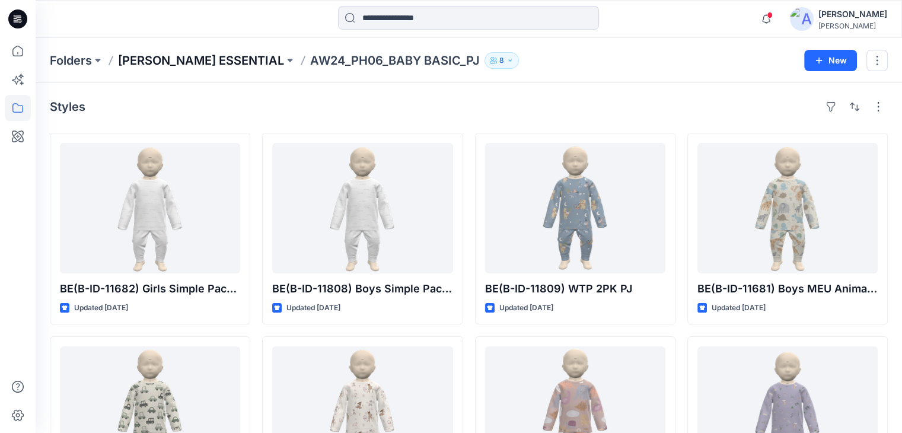
click at [241, 63] on p "[PERSON_NAME] ESSENTIAL" at bounding box center [201, 60] width 166 height 17
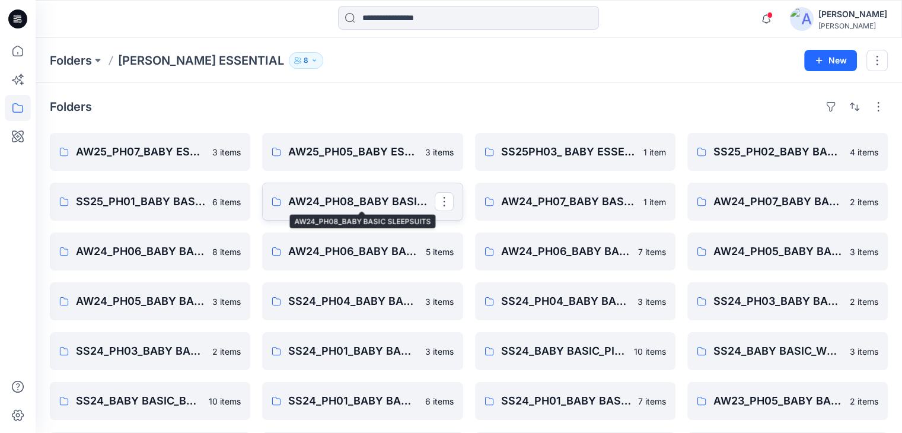
click at [380, 205] on p "AW24_PH08_BABY BASIC SLEEPSUITS" at bounding box center [361, 201] width 146 height 17
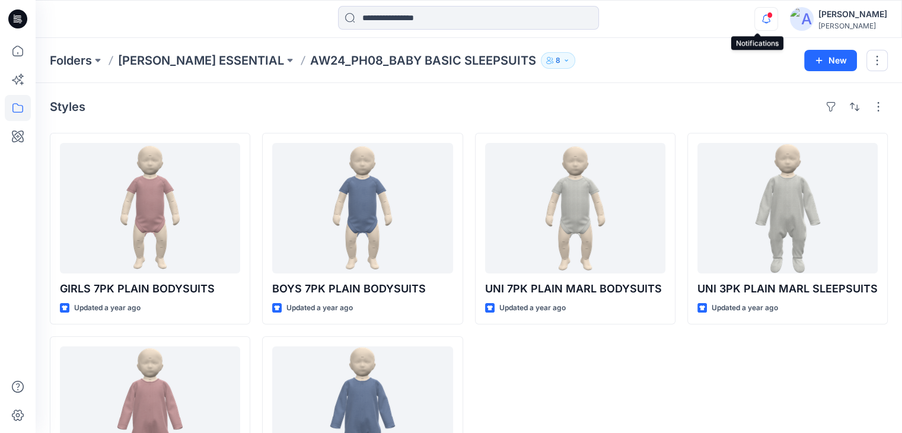
click at [756, 19] on icon "button" at bounding box center [766, 19] width 23 height 24
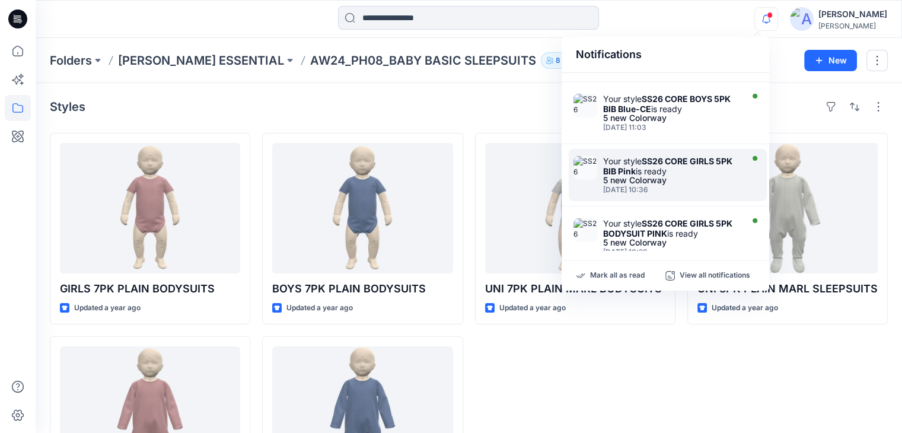
scroll to position [119, 0]
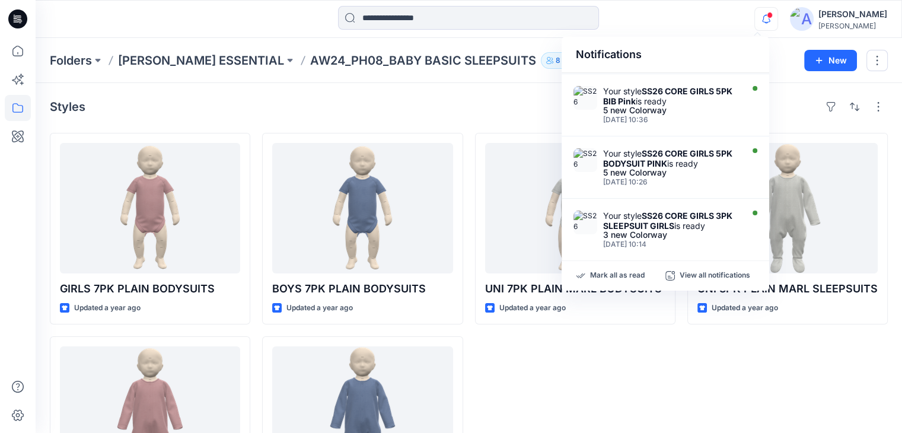
click at [755, 21] on icon "button" at bounding box center [766, 19] width 23 height 24
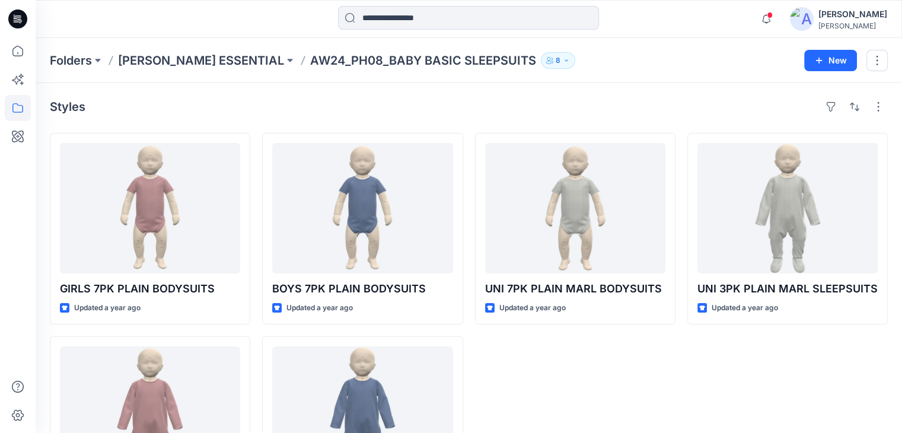
click at [767, 17] on span at bounding box center [770, 15] width 6 height 7
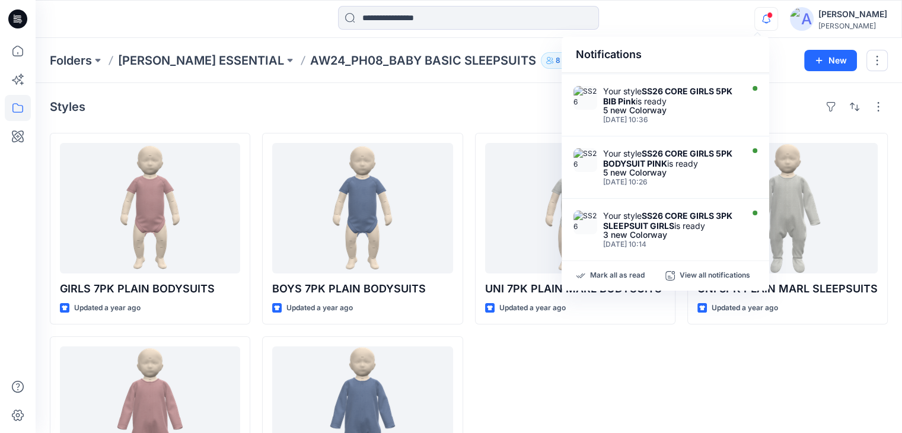
click at [698, 24] on div "Notifications Your style SS26 CORE GIRLS 5PK BIB Pink is ready 5 new Colorway […" at bounding box center [469, 19] width 866 height 26
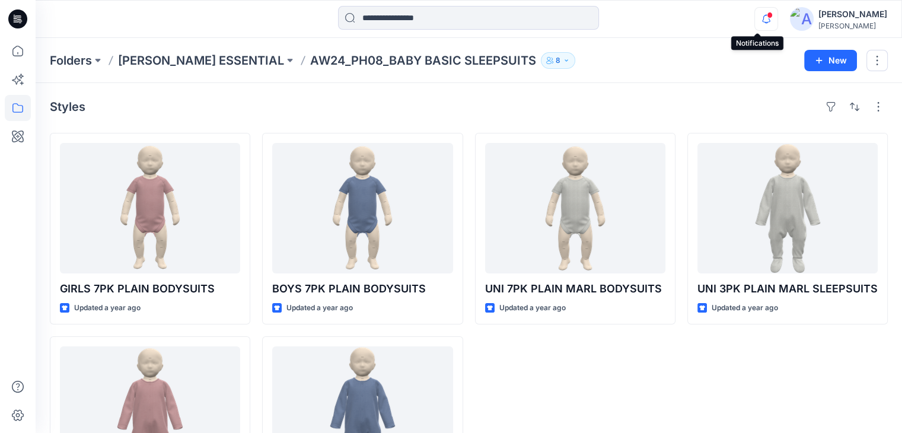
click at [758, 17] on icon "button" at bounding box center [766, 19] width 23 height 24
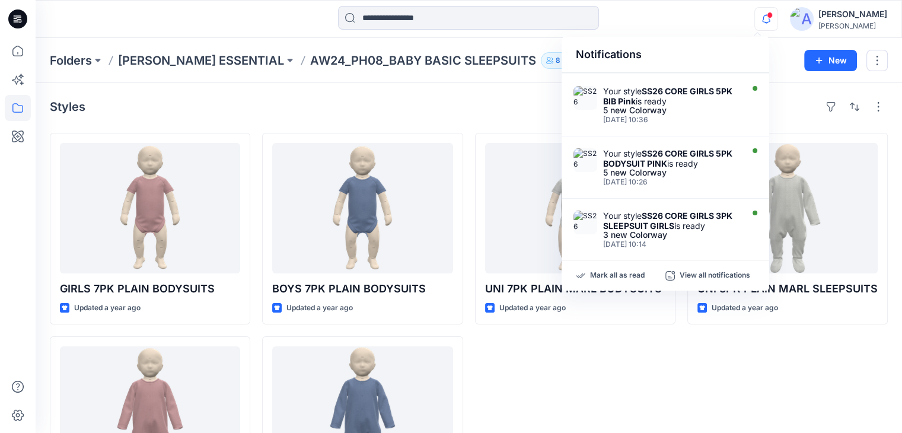
click at [757, 16] on icon "button" at bounding box center [766, 19] width 23 height 24
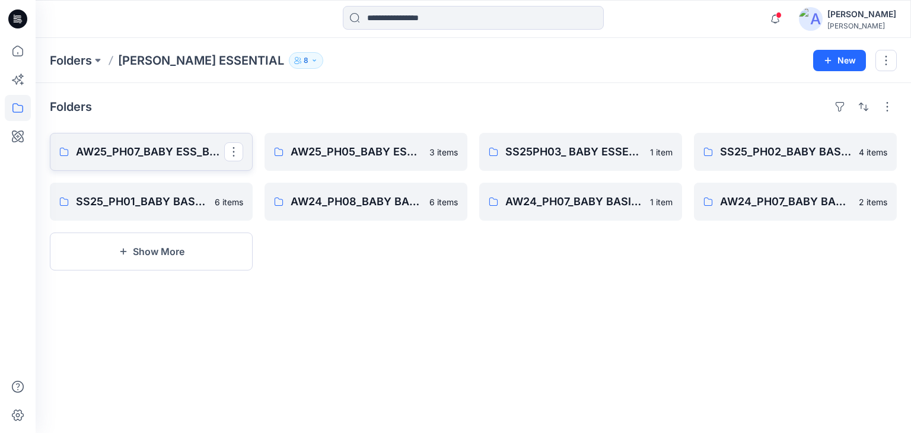
click at [127, 163] on link "AW25_PH07_BABY ESS_BASIC BS" at bounding box center [151, 152] width 203 height 38
click at [164, 155] on p "AW25_PH07_BABY ESS_BASIC BS" at bounding box center [150, 152] width 148 height 17
click at [152, 150] on p "AW25_PH07_BABY ESS_BASIC BS" at bounding box center [150, 152] width 148 height 17
click at [378, 151] on p "AW25_PH05_BABY ESS_BASIC SLEEPSUIST" at bounding box center [365, 152] width 148 height 17
click at [565, 151] on p "SS25PH03_ BABY ESSENTIAL_BIB" at bounding box center [579, 152] width 148 height 17
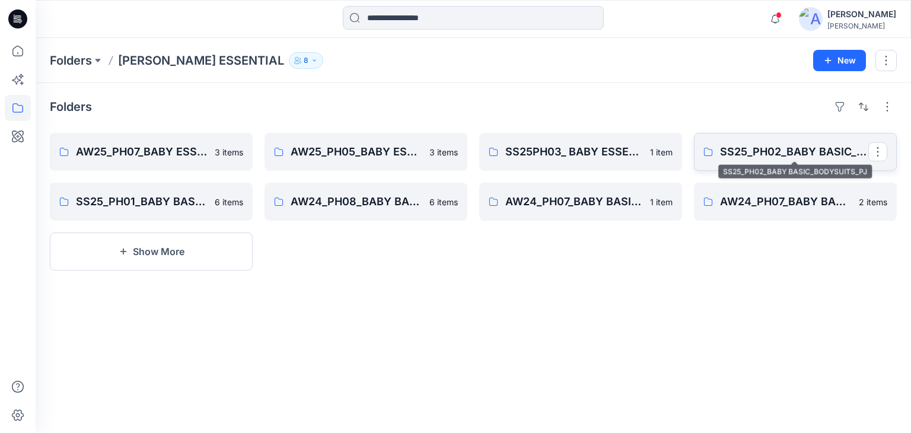
click at [731, 155] on p "SS25_PH02_BABY BASIC_BODYSUITS_PJ" at bounding box center [794, 152] width 148 height 17
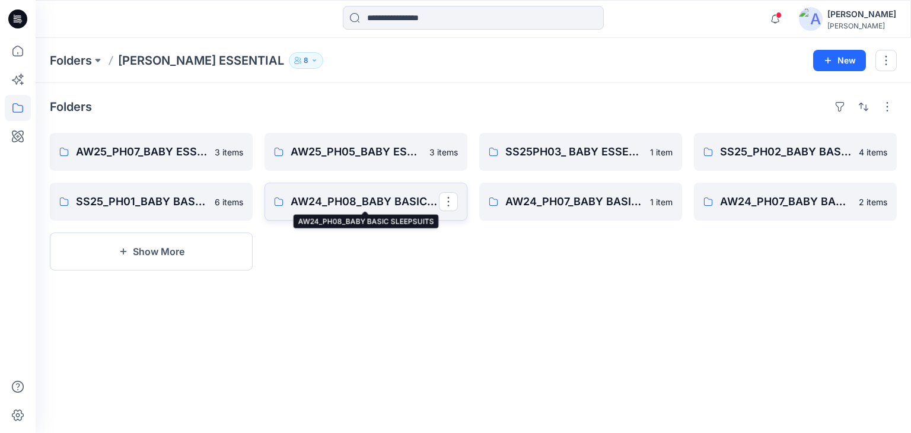
click at [389, 209] on link "AW24_PH08_BABY BASIC SLEEPSUITS" at bounding box center [366, 202] width 203 height 38
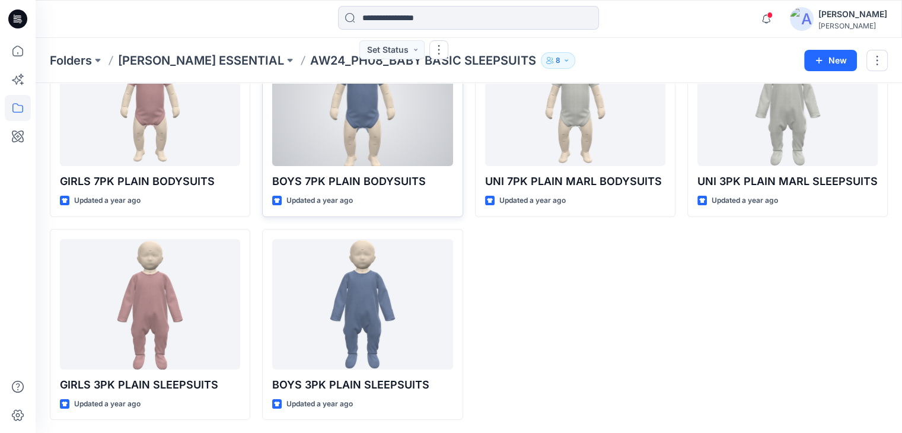
scroll to position [108, 0]
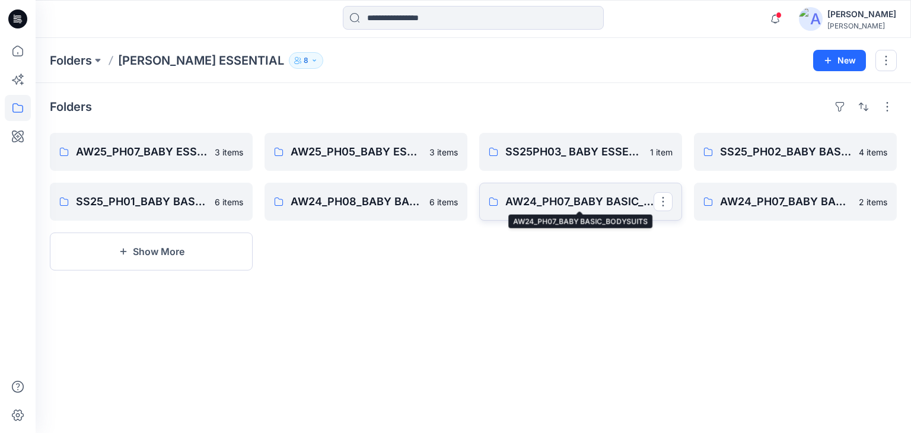
click at [553, 202] on p "AW24_PH07_BABY BASIC_BODYSUITS" at bounding box center [579, 201] width 148 height 17
click at [722, 216] on link "AW24_PH07_BABY BASIC_SLEEPSUITS" at bounding box center [795, 202] width 203 height 38
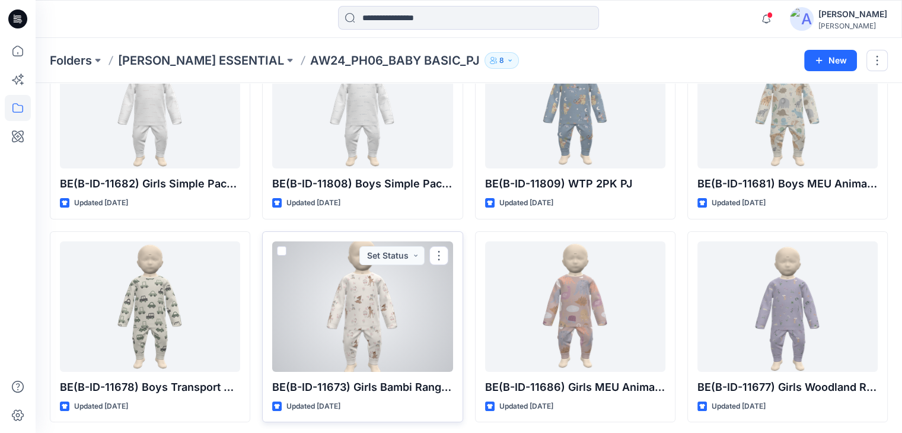
scroll to position [108, 0]
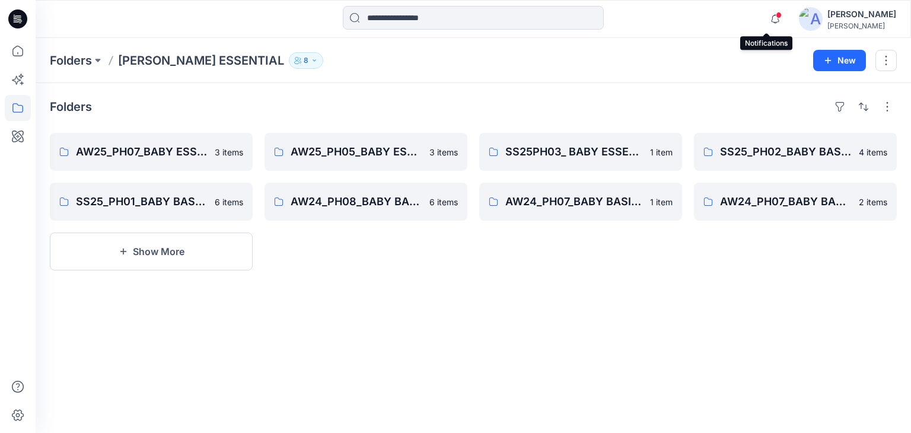
click at [776, 12] on span at bounding box center [779, 15] width 6 height 7
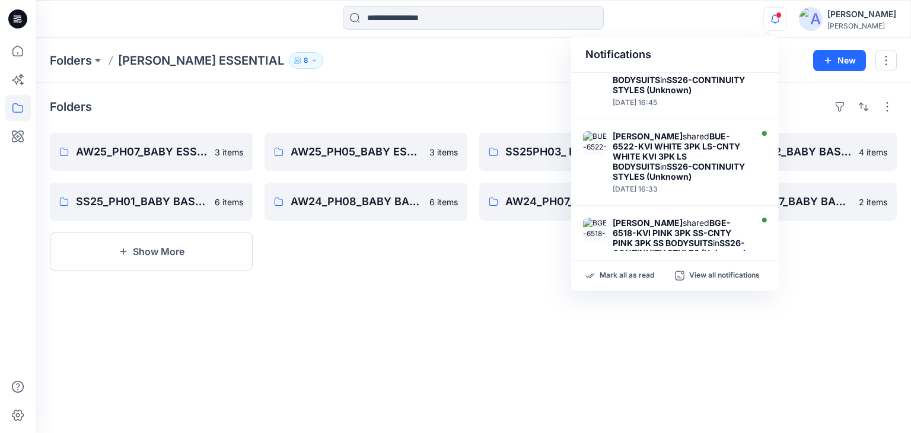
scroll to position [237, 0]
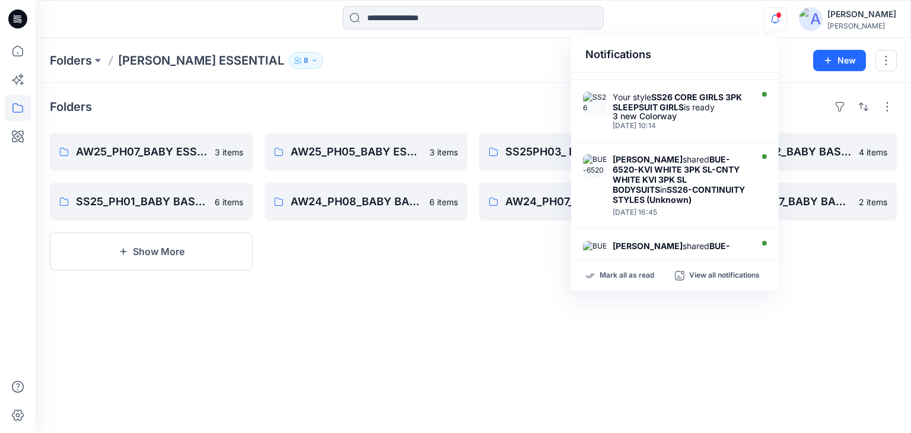
click at [742, 371] on div "Folders AW25_PH07_BABY ESS_BASIC BS 3 items SS25_PH01_BABY BASIC_PJ_BODYSUITS_S…" at bounding box center [474, 258] width 876 height 350
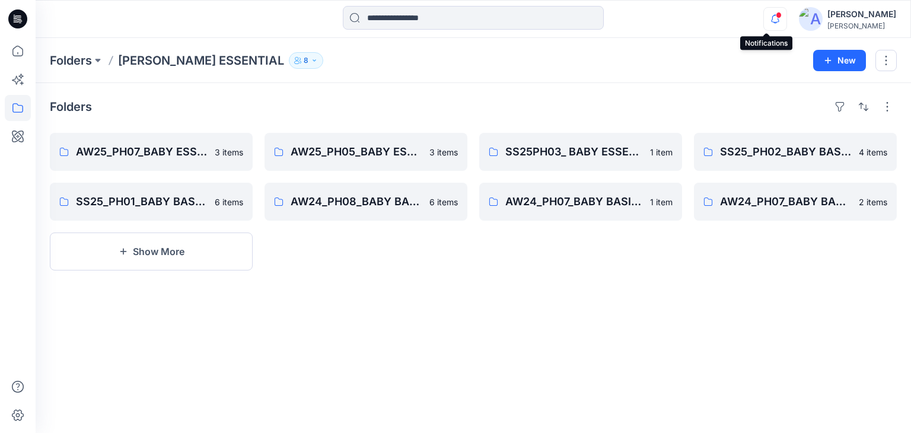
click at [764, 11] on icon "button" at bounding box center [775, 19] width 23 height 24
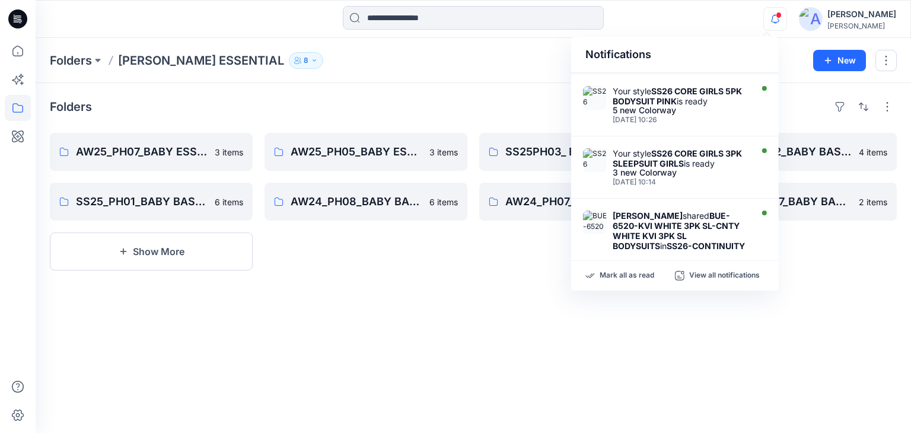
scroll to position [0, 0]
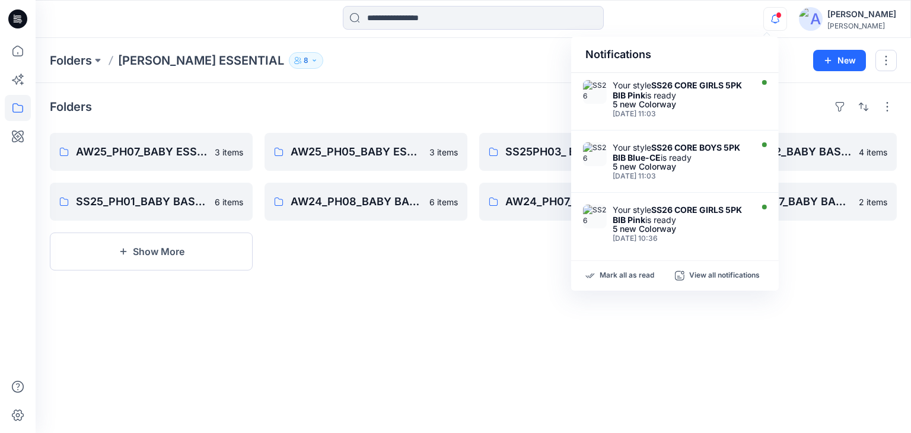
click at [767, 10] on icon "button" at bounding box center [775, 19] width 23 height 24
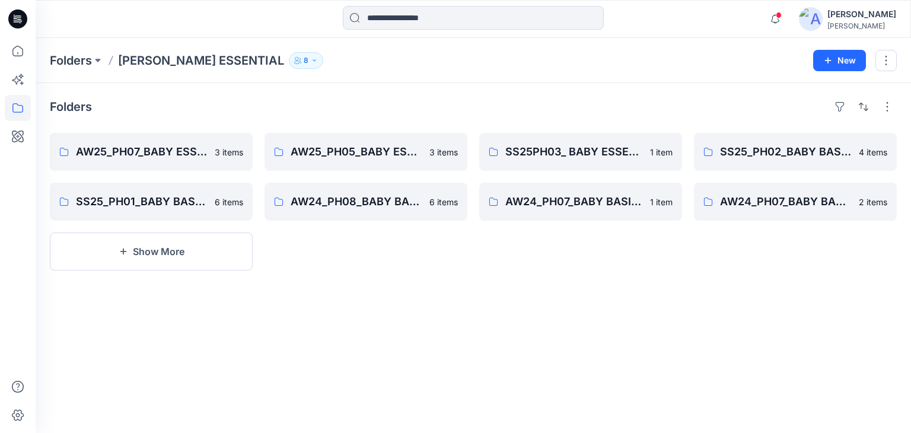
click at [709, 12] on div "Notifications Your style SS26 CORE GIRLS 5PK BIB Pink is ready 5 new Colorway […" at bounding box center [473, 19] width 875 height 26
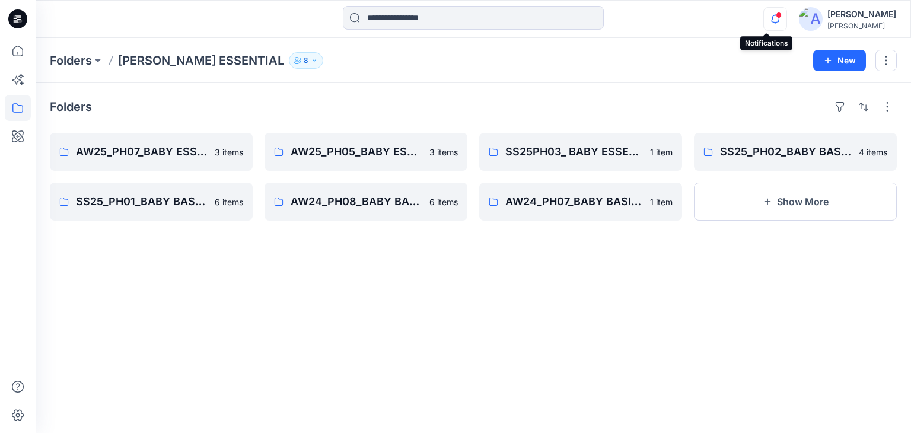
click at [768, 18] on icon "button" at bounding box center [775, 19] width 23 height 24
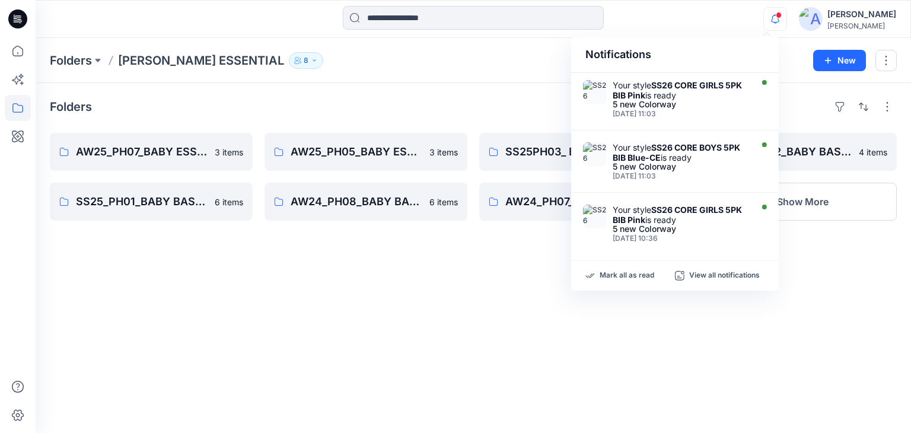
click at [764, 18] on icon "button" at bounding box center [775, 19] width 23 height 24
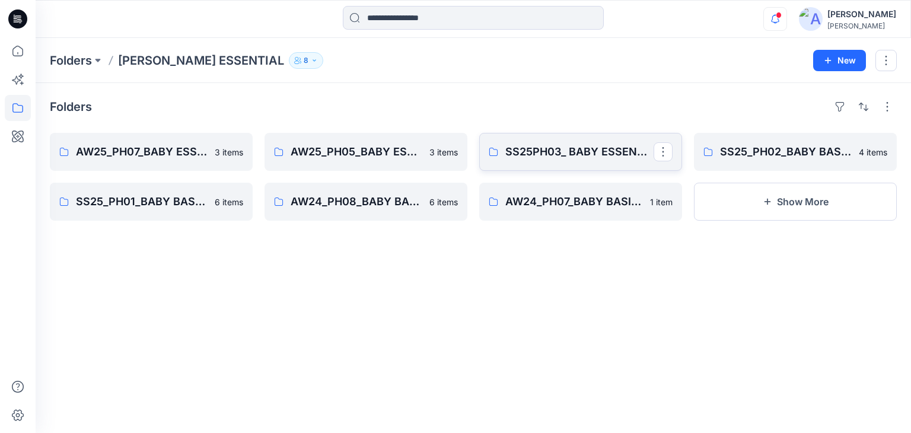
click at [543, 162] on link "SS25PH03_ BABY ESSENTIAL_BIB" at bounding box center [580, 152] width 203 height 38
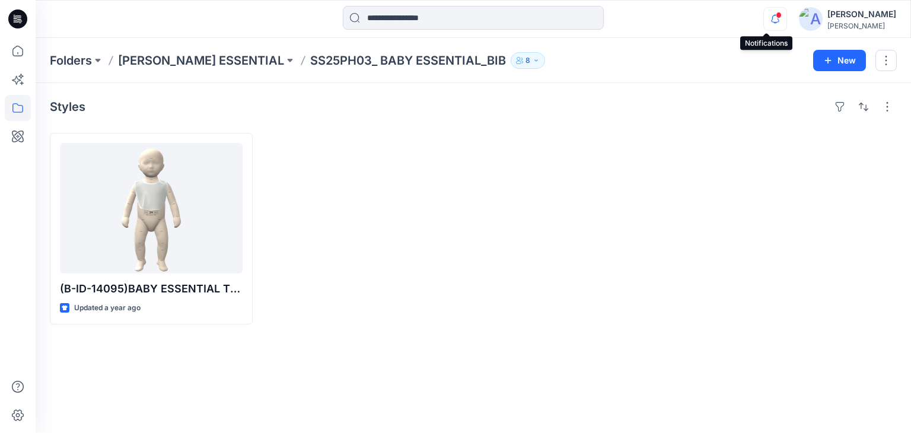
click at [765, 20] on icon "button" at bounding box center [775, 19] width 23 height 24
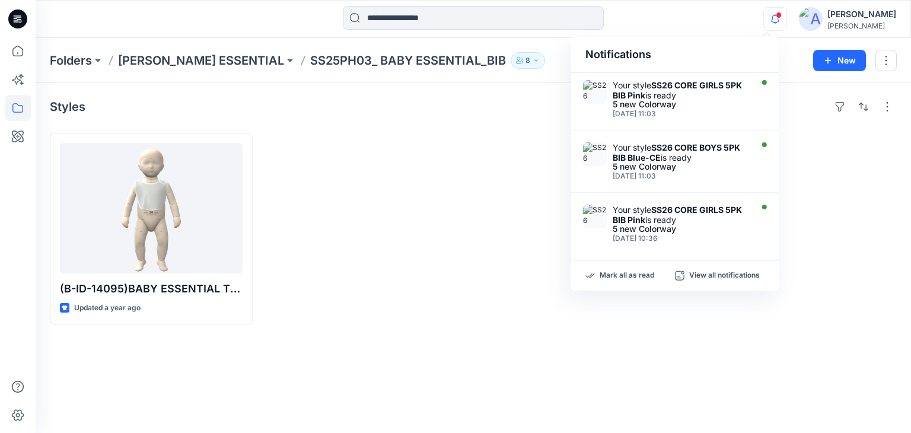
click at [765, 17] on icon "button" at bounding box center [775, 19] width 23 height 24
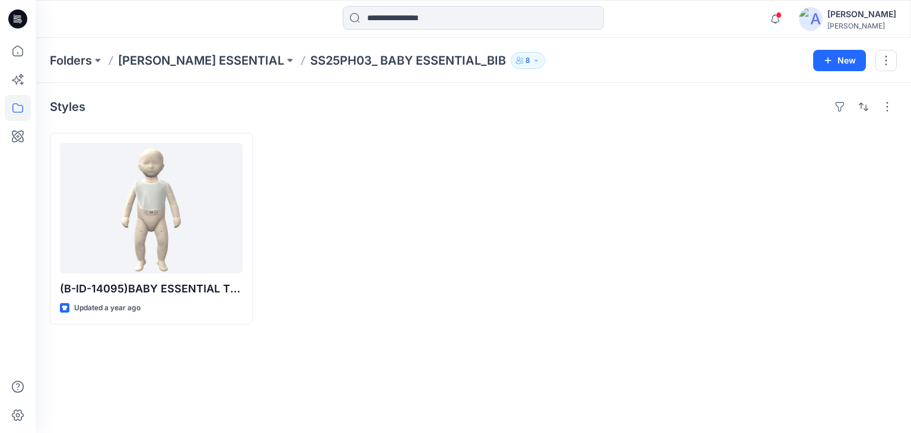
click at [827, 186] on div at bounding box center [795, 229] width 203 height 192
click at [774, 15] on icon "button" at bounding box center [775, 19] width 23 height 24
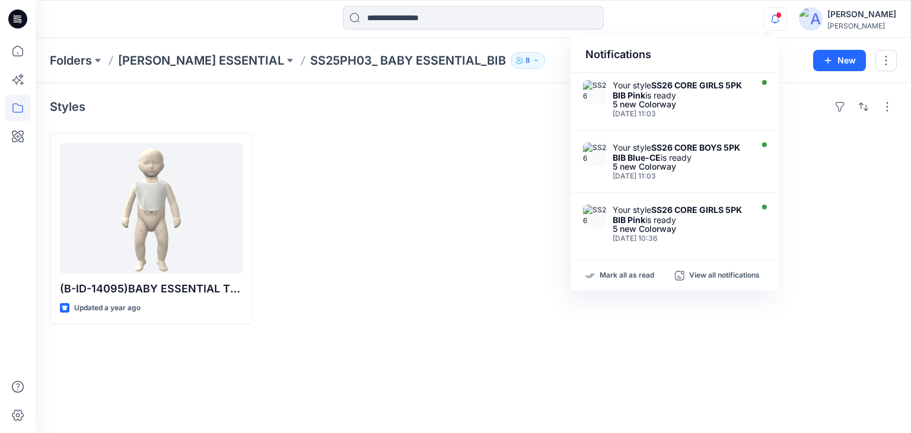
click at [765, 17] on icon "button" at bounding box center [775, 19] width 23 height 24
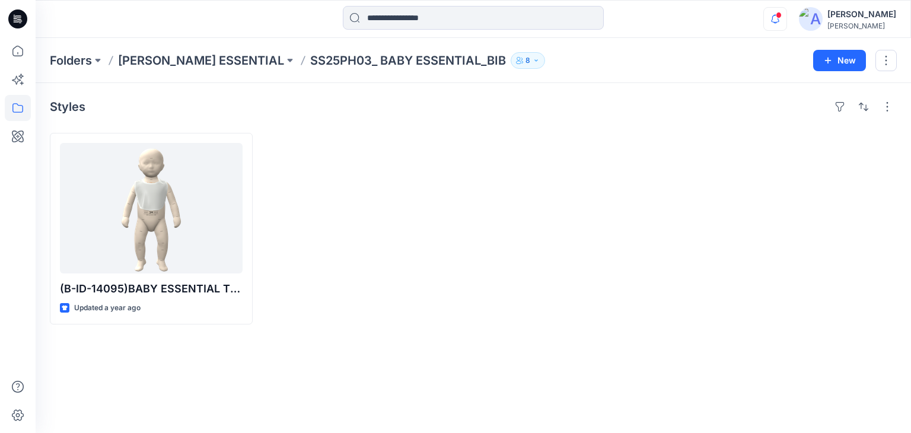
click at [767, 23] on icon "button" at bounding box center [775, 19] width 23 height 24
